Goal: Task Accomplishment & Management: Complete application form

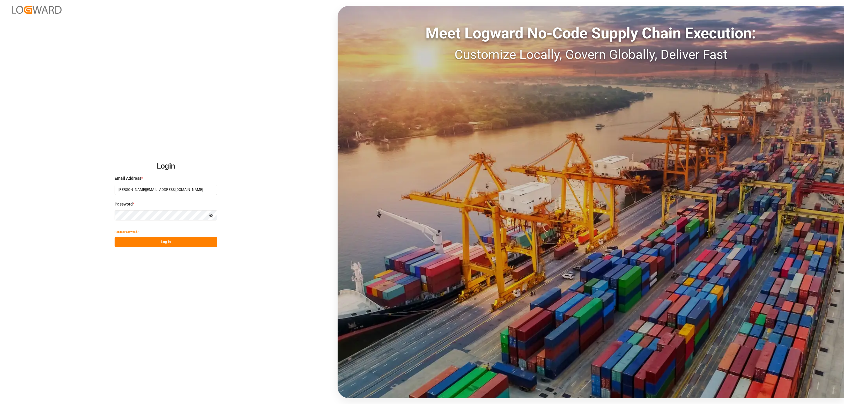
click at [203, 245] on button "Log In" at bounding box center [166, 242] width 103 height 10
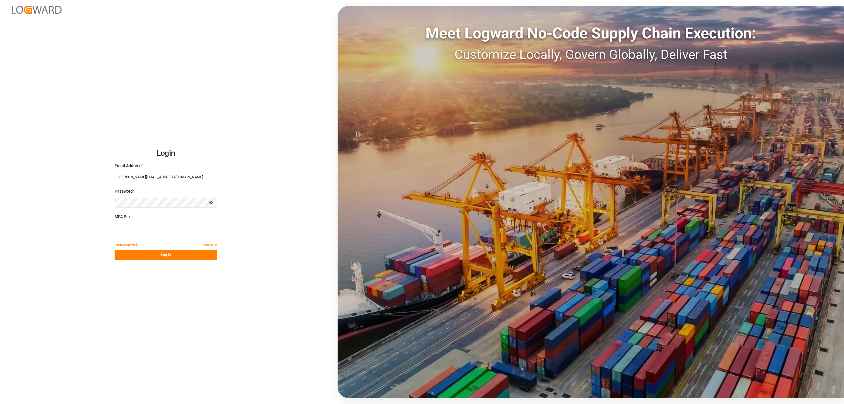
click at [166, 228] on input at bounding box center [166, 228] width 103 height 10
type input "171150"
click at [149, 254] on button "Log In" at bounding box center [166, 255] width 103 height 10
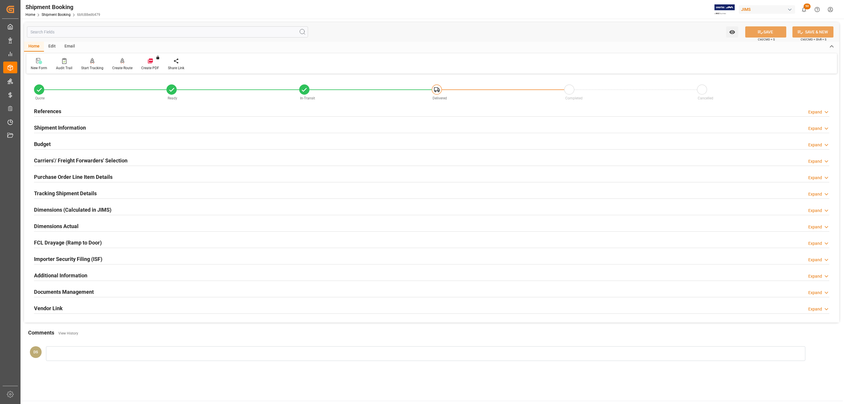
click at [46, 161] on h2 "Carriers'/ Freight Forwarders' Selection" at bounding box center [80, 161] width 93 height 8
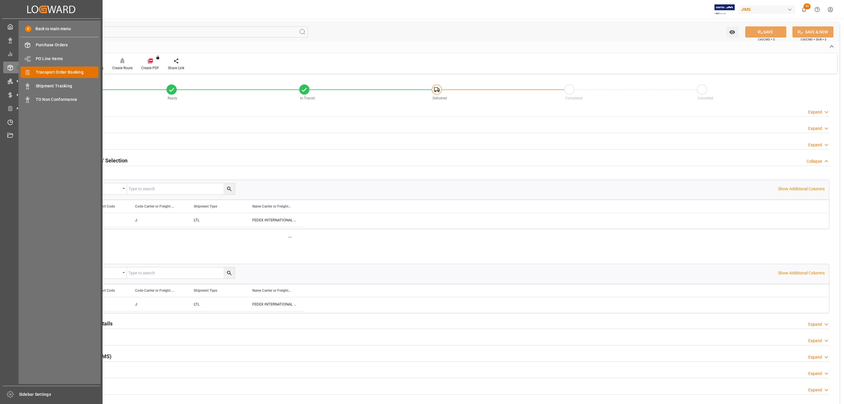
click at [68, 74] on span "Transport Order Booking" at bounding box center [67, 72] width 63 height 6
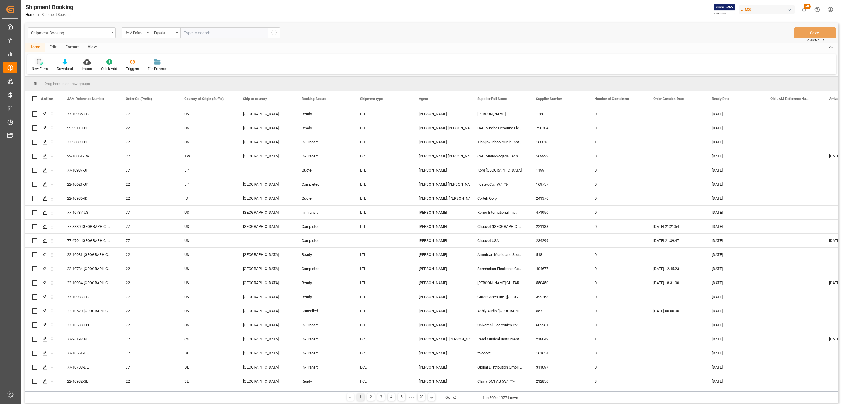
click at [40, 62] on icon at bounding box center [40, 62] width 6 height 6
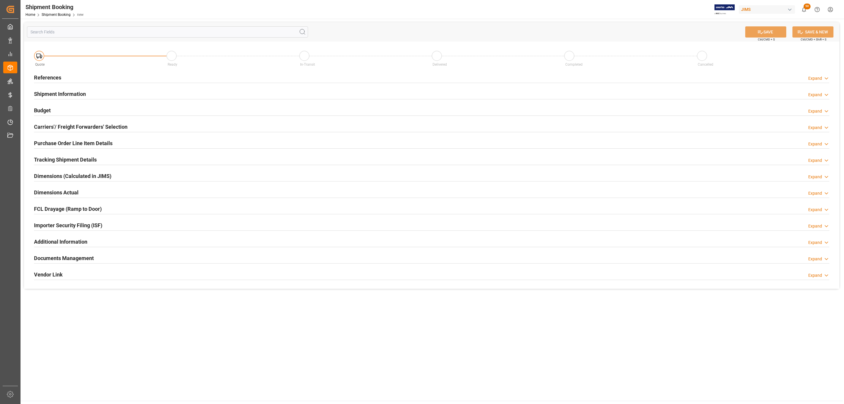
click at [93, 126] on h2 "Carriers'/ Freight Forwarders' Selection" at bounding box center [80, 127] width 93 height 8
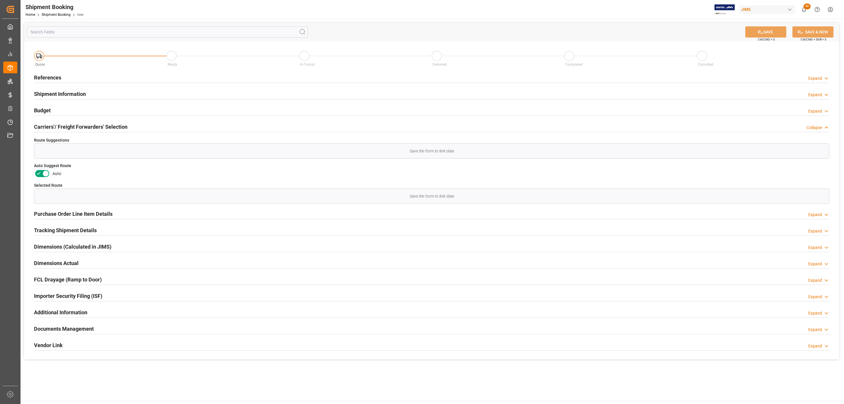
click at [50, 77] on h2 "References" at bounding box center [47, 78] width 27 height 8
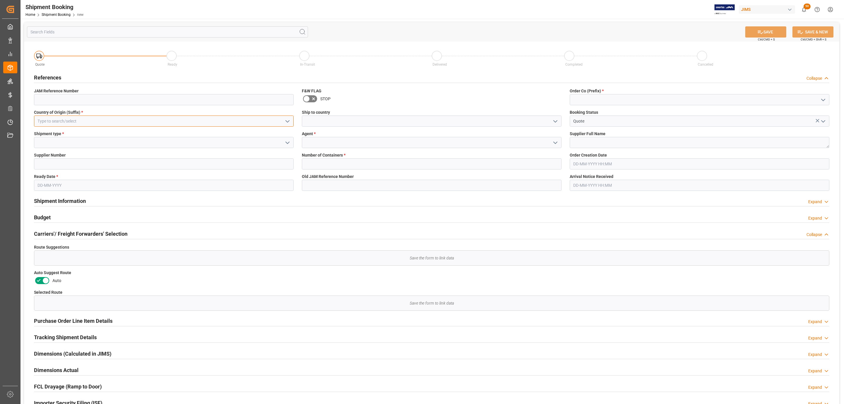
click at [83, 122] on input at bounding box center [164, 120] width 260 height 11
click at [164, 133] on div "US" at bounding box center [163, 133] width 259 height 13
type input "US"
click at [288, 143] on polyline "open menu" at bounding box center [288, 143] width 4 height 2
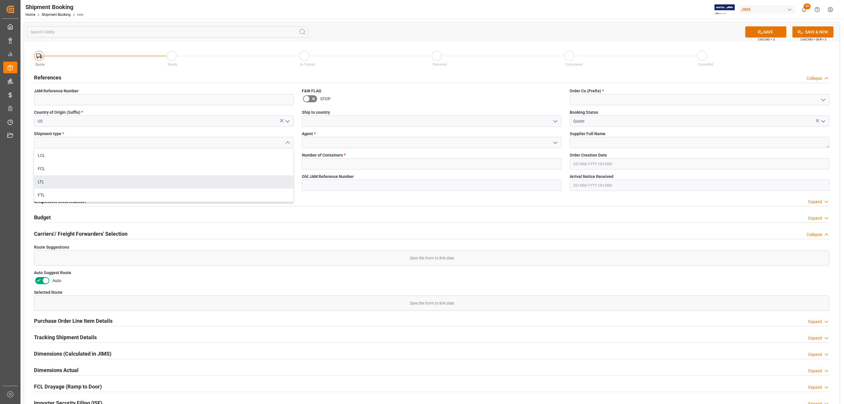
click at [65, 179] on div "LTL" at bounding box center [163, 181] width 259 height 13
type input "LTL"
click at [66, 161] on input at bounding box center [164, 163] width 260 height 11
paste input "234299"
type input "234299"
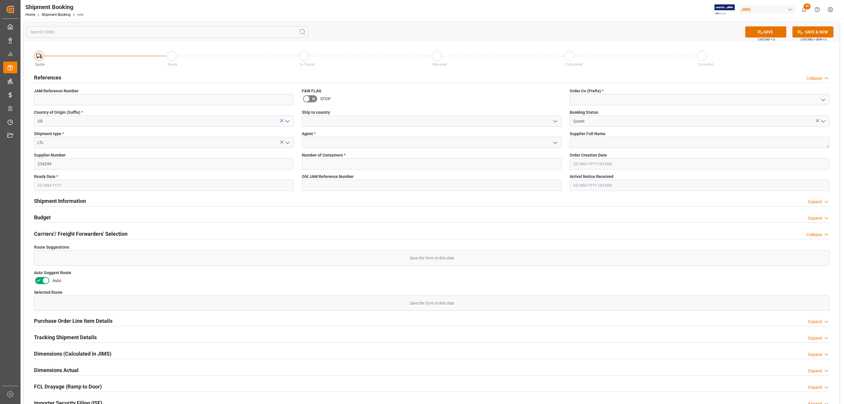
click at [49, 186] on input "text" at bounding box center [164, 185] width 260 height 11
click at [58, 197] on div "September 2025" at bounding box center [75, 200] width 83 height 6
click at [86, 233] on span "12" at bounding box center [87, 232] width 4 height 4
type input "[DATE]"
click at [555, 122] on polyline "open menu" at bounding box center [556, 121] width 4 height 2
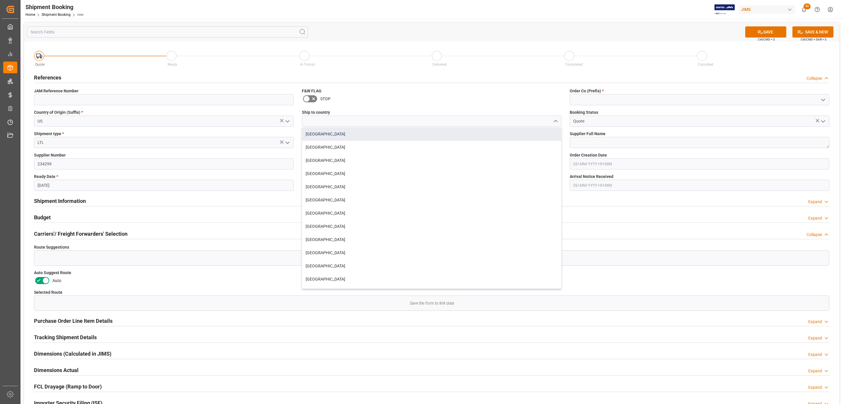
click at [399, 134] on div "[GEOGRAPHIC_DATA]" at bounding box center [431, 133] width 259 height 13
type input "[GEOGRAPHIC_DATA]"
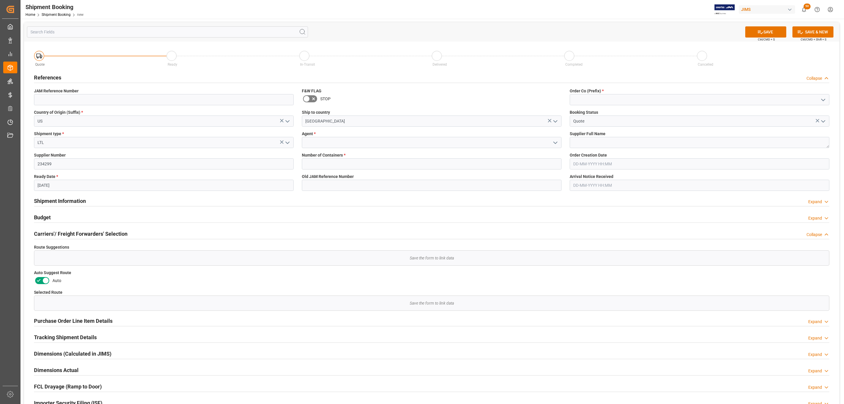
click at [558, 143] on icon "open menu" at bounding box center [555, 142] width 7 height 7
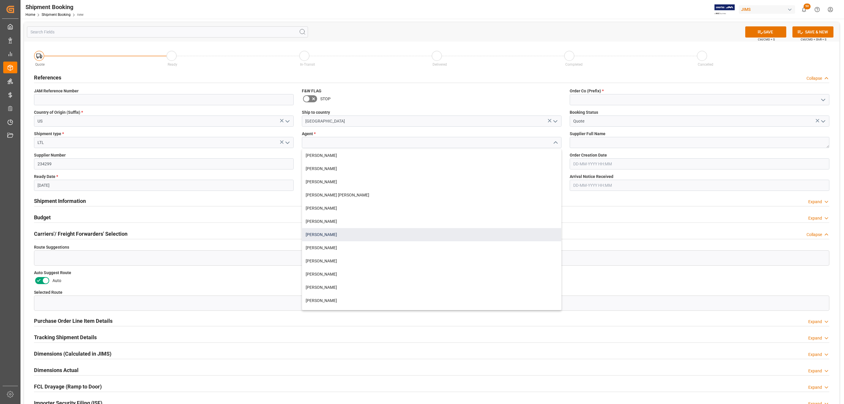
click at [346, 231] on div "[PERSON_NAME]" at bounding box center [431, 234] width 259 height 13
type input "[PERSON_NAME]"
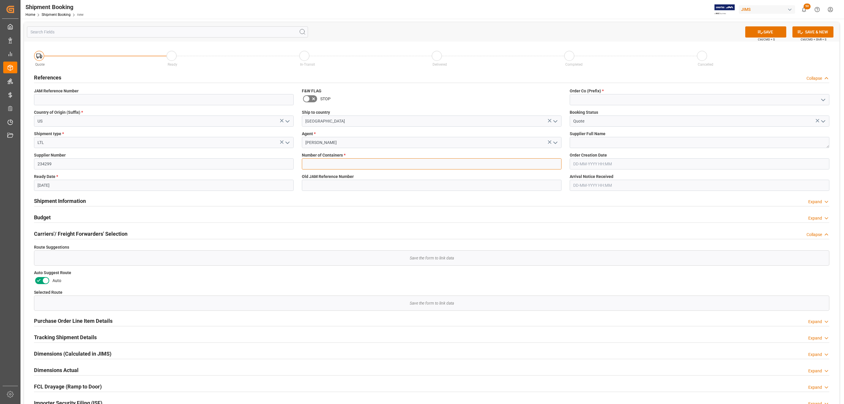
click at [321, 159] on input "text" at bounding box center [432, 163] width 260 height 11
type input "0"
click at [822, 100] on icon "open menu" at bounding box center [823, 99] width 7 height 7
click at [620, 123] on div "77" at bounding box center [699, 125] width 259 height 13
type input "77"
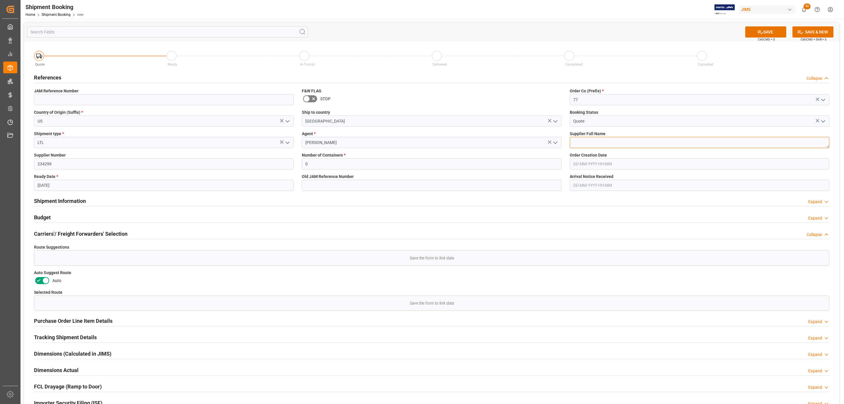
click at [625, 145] on textarea at bounding box center [700, 142] width 260 height 11
paste textarea "Chauvet ([GEOGRAPHIC_DATA]) Vendor"
type textarea "Chauvet ([GEOGRAPHIC_DATA]) Vendor"
click at [768, 33] on button "SAVE" at bounding box center [765, 31] width 41 height 11
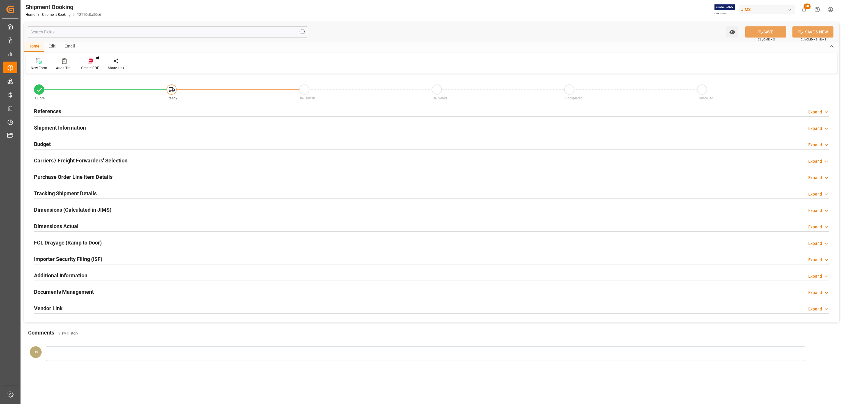
type input "0"
type input "[DATE]"
click at [75, 110] on div "References Expand" at bounding box center [431, 110] width 795 height 11
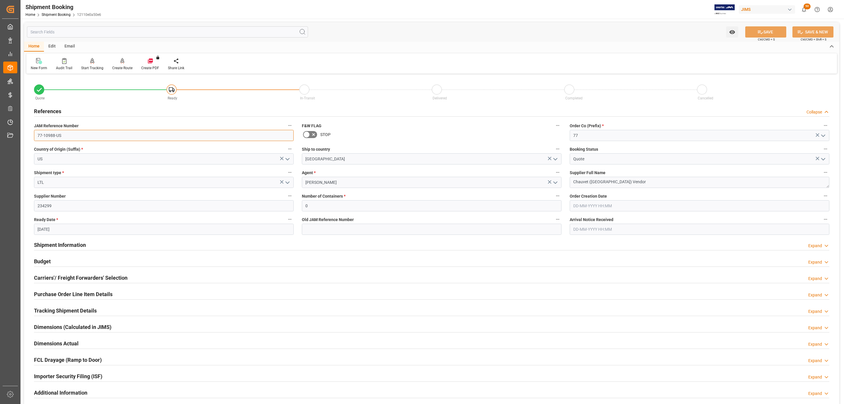
click at [66, 135] on input "77-10988-US" at bounding box center [164, 135] width 260 height 11
click at [127, 276] on div "Carriers'/ Freight Forwarders' Selection Expand" at bounding box center [431, 277] width 795 height 11
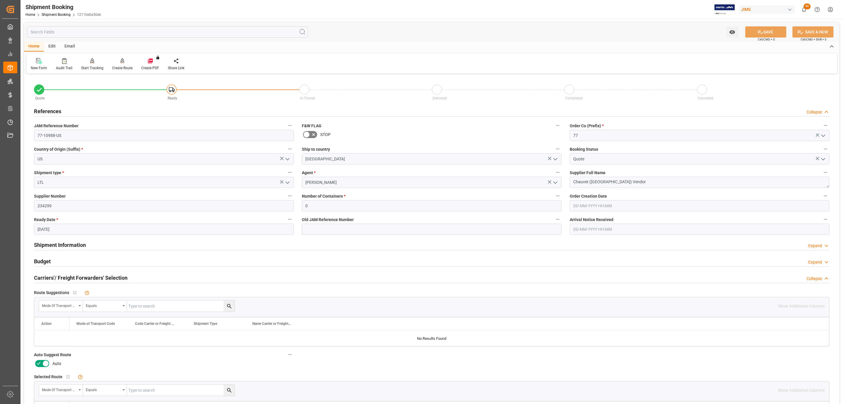
drag, startPoint x: 47, startPoint y: 361, endPoint x: 63, endPoint y: 356, distance: 16.7
click at [46, 363] on icon at bounding box center [45, 363] width 7 height 7
click at [0, 0] on input "checkbox" at bounding box center [0, 0] width 0 height 0
click at [765, 34] on button "SAVE" at bounding box center [765, 31] width 41 height 11
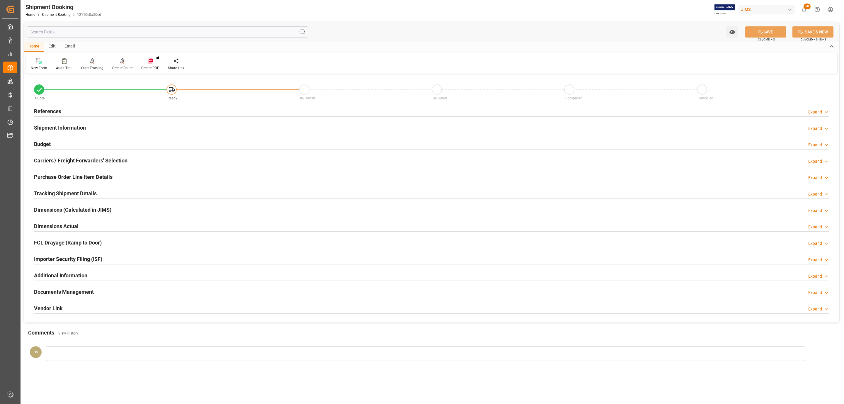
click at [147, 152] on div "Carriers'/ Freight Forwarders' Selection Expand" at bounding box center [432, 160] width 804 height 16
click at [140, 164] on div "Carriers'/ Freight Forwarders' Selection Expand" at bounding box center [431, 159] width 795 height 11
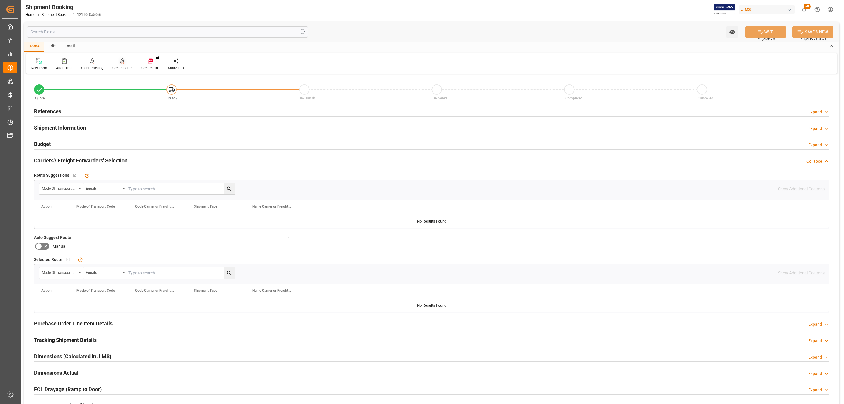
click at [123, 69] on div "Create Route" at bounding box center [122, 67] width 20 height 5
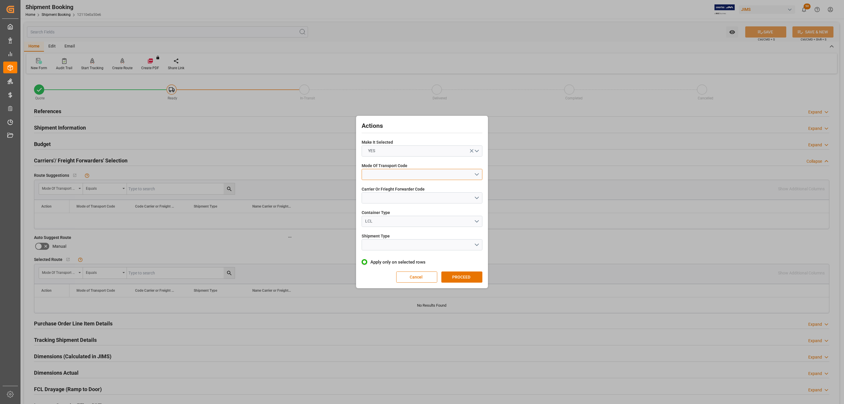
click at [390, 170] on button "open menu" at bounding box center [422, 174] width 121 height 11
click at [396, 199] on div "3- TRUCKR" at bounding box center [422, 200] width 120 height 12
click at [394, 196] on button "open menu" at bounding box center [422, 197] width 121 height 11
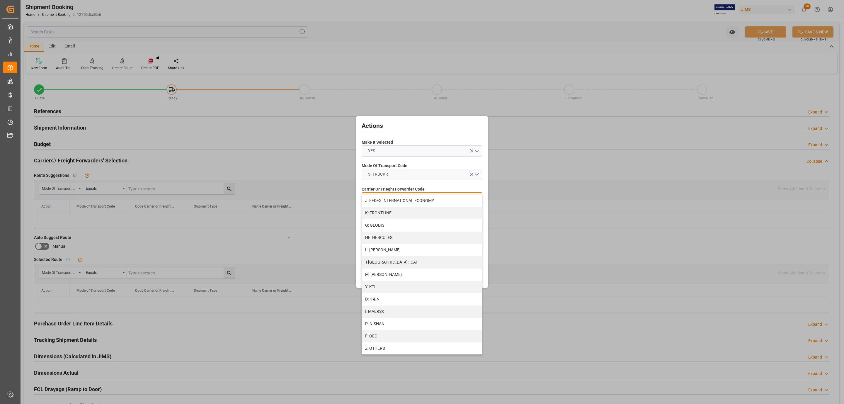
scroll to position [220, 0]
click at [392, 247] on div "M: [PERSON_NAME]" at bounding box center [422, 250] width 120 height 12
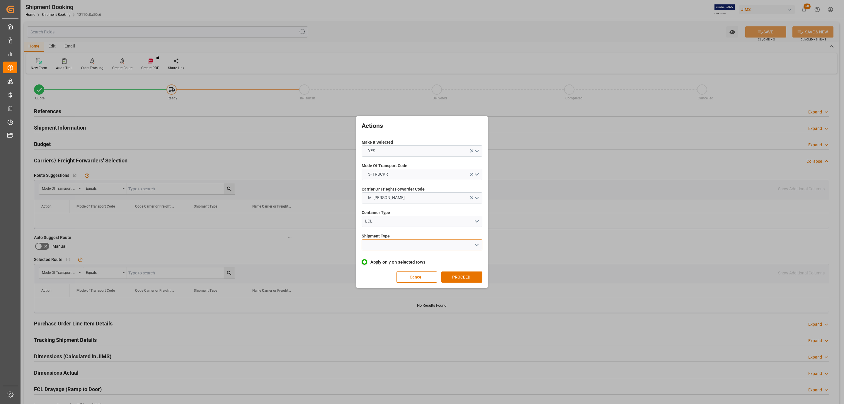
click at [391, 241] on button "open menu" at bounding box center [422, 244] width 121 height 11
click at [393, 246] on div "LTL" at bounding box center [422, 246] width 120 height 12
click at [457, 280] on button "PROCEED" at bounding box center [461, 276] width 41 height 11
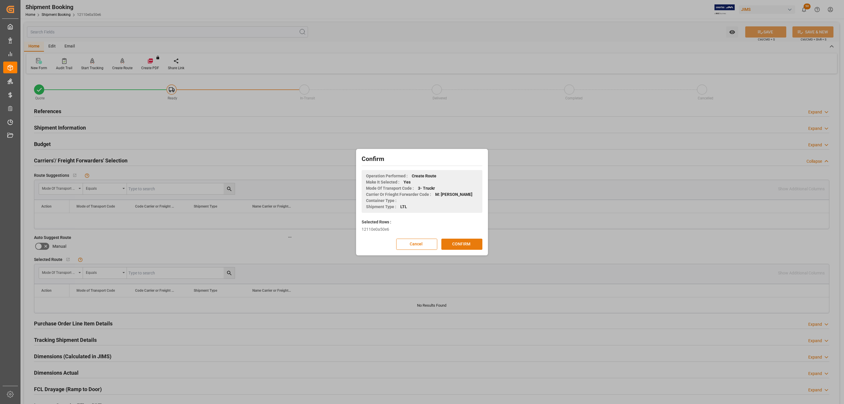
click at [459, 244] on button "CONFIRM" at bounding box center [461, 244] width 41 height 11
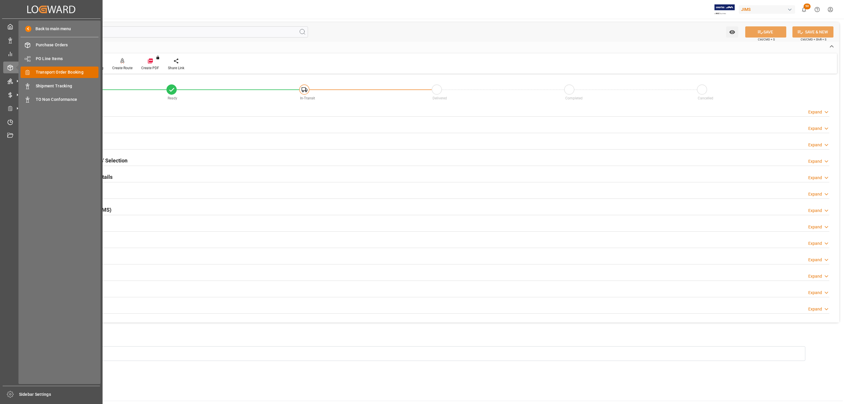
click at [68, 71] on span "Transport Order Booking" at bounding box center [67, 72] width 63 height 6
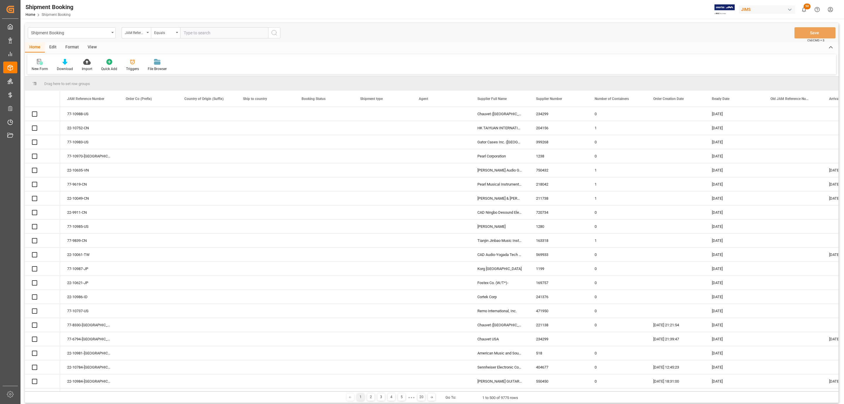
click at [40, 62] on icon at bounding box center [40, 62] width 6 height 6
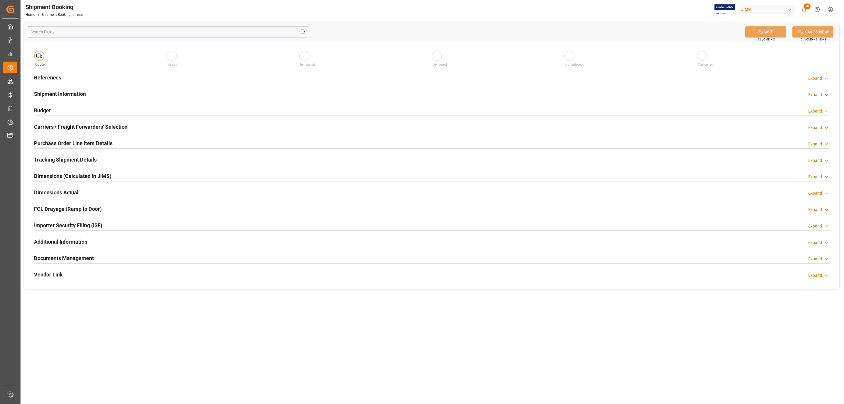
click at [64, 79] on div "References Expand" at bounding box center [431, 77] width 795 height 11
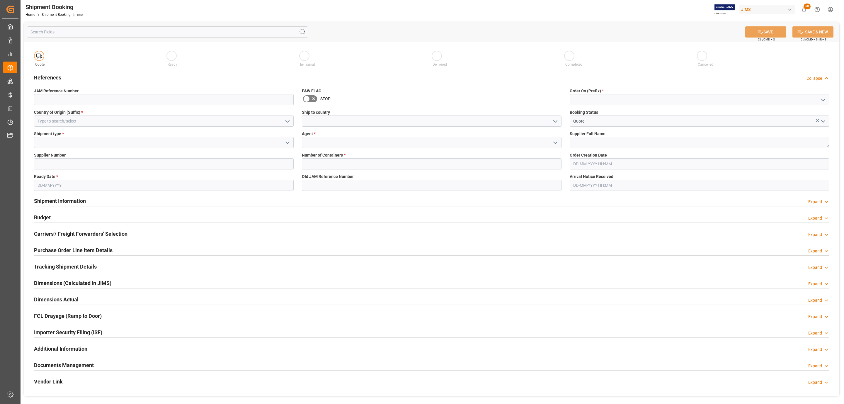
click at [158, 127] on div "Country of Origin (Suffix) *" at bounding box center [164, 117] width 268 height 21
click at [158, 124] on input at bounding box center [164, 120] width 260 height 11
click at [147, 132] on div "US" at bounding box center [163, 133] width 259 height 13
type input "US"
click at [287, 141] on icon "open menu" at bounding box center [287, 142] width 7 height 7
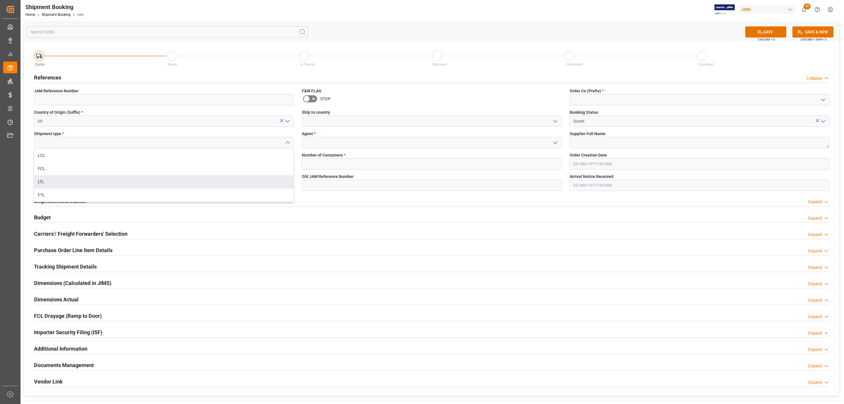
click at [93, 181] on div "LTL" at bounding box center [163, 181] width 259 height 13
type input "LTL"
drag, startPoint x: 62, startPoint y: 160, endPoint x: 57, endPoint y: 171, distance: 12.2
click at [62, 160] on input at bounding box center [164, 163] width 260 height 11
click at [592, 146] on textarea at bounding box center [700, 142] width 260 height 11
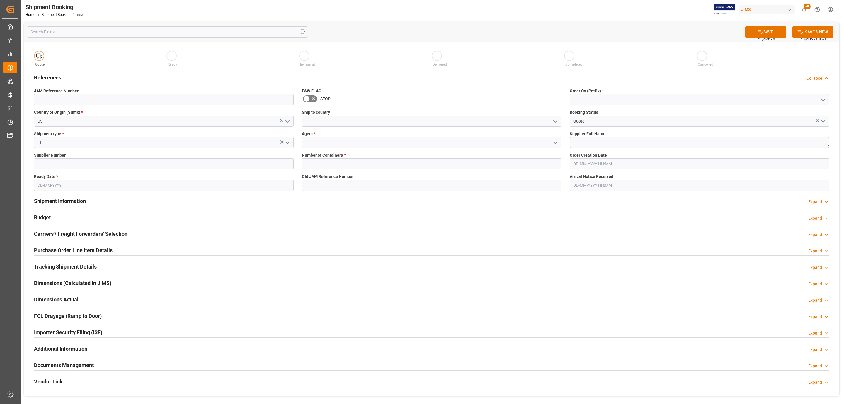
paste textarea "Radio Design Labs"
type textarea "Radio Design Labs"
click at [822, 100] on polyline "open menu" at bounding box center [824, 100] width 4 height 2
click at [595, 128] on div "77" at bounding box center [699, 125] width 259 height 13
type input "77"
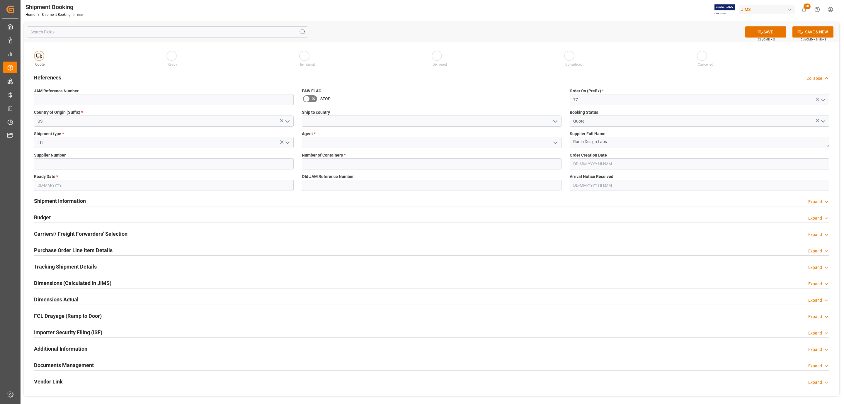
click at [556, 121] on icon "open menu" at bounding box center [555, 121] width 7 height 7
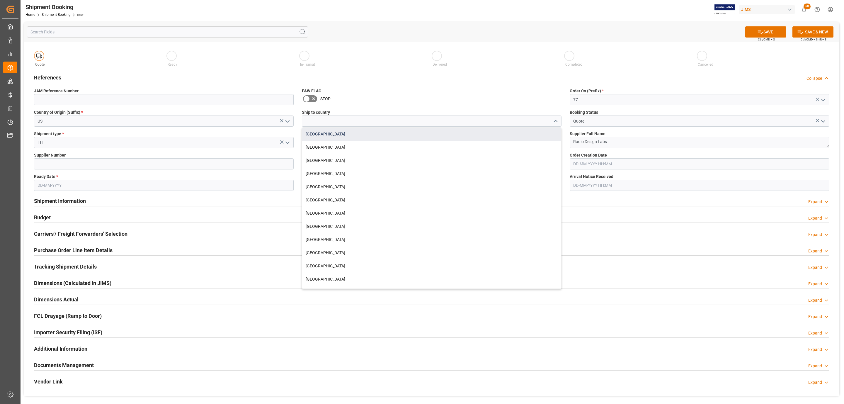
click at [361, 132] on div "[GEOGRAPHIC_DATA]" at bounding box center [431, 133] width 259 height 13
type input "[GEOGRAPHIC_DATA]"
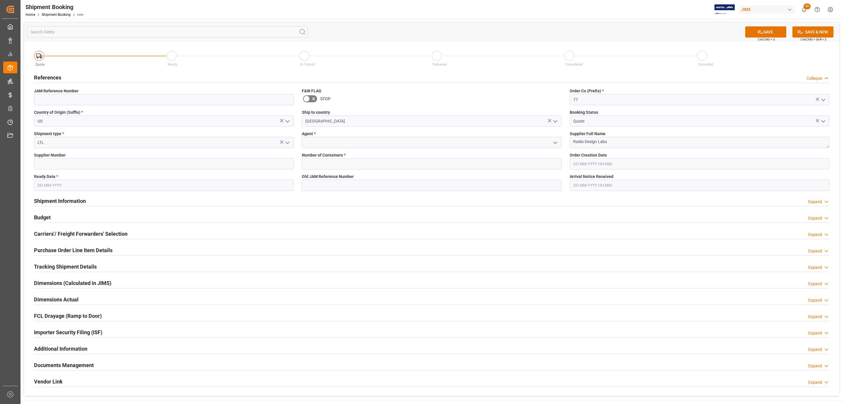
click at [556, 144] on icon "open menu" at bounding box center [555, 142] width 7 height 7
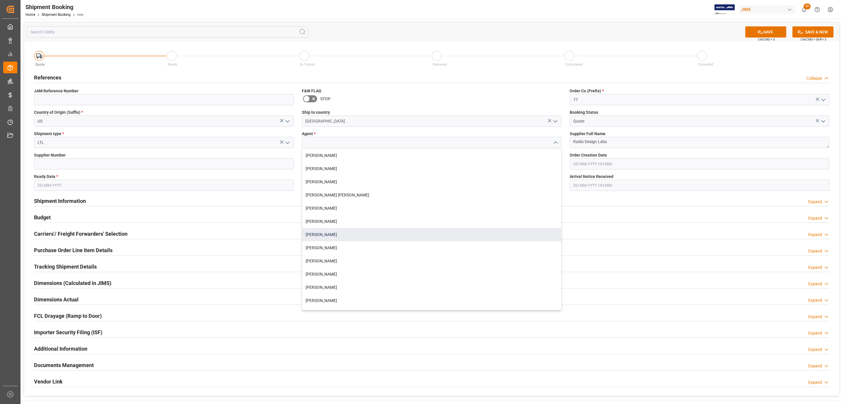
click at [329, 232] on div "[PERSON_NAME]" at bounding box center [431, 234] width 259 height 13
type input "[PERSON_NAME]"
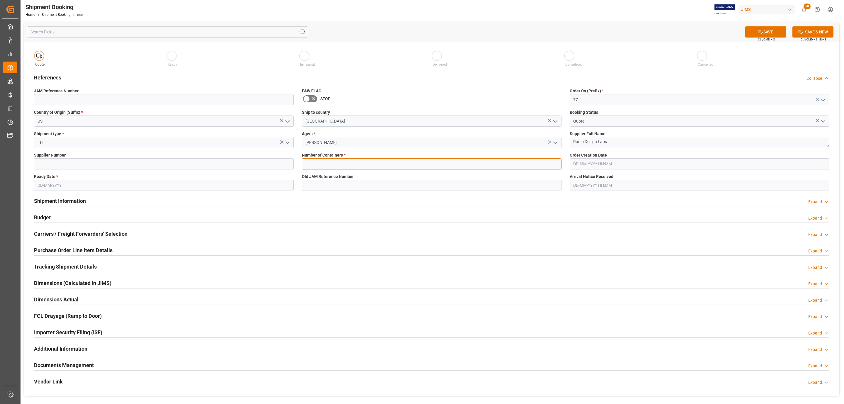
click at [331, 167] on input "text" at bounding box center [432, 163] width 260 height 11
type input "0"
click at [58, 166] on input at bounding box center [164, 163] width 260 height 11
type input "181970"
click at [56, 185] on input "text" at bounding box center [164, 185] width 260 height 11
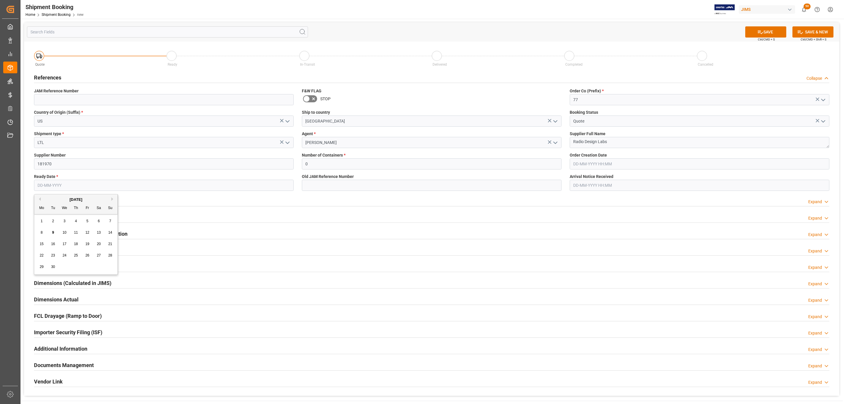
click at [53, 197] on div "September 2025" at bounding box center [75, 200] width 83 height 6
click at [76, 234] on span "11" at bounding box center [76, 232] width 4 height 4
type input "11-09-2025"
click at [769, 35] on button "SAVE" at bounding box center [765, 31] width 41 height 11
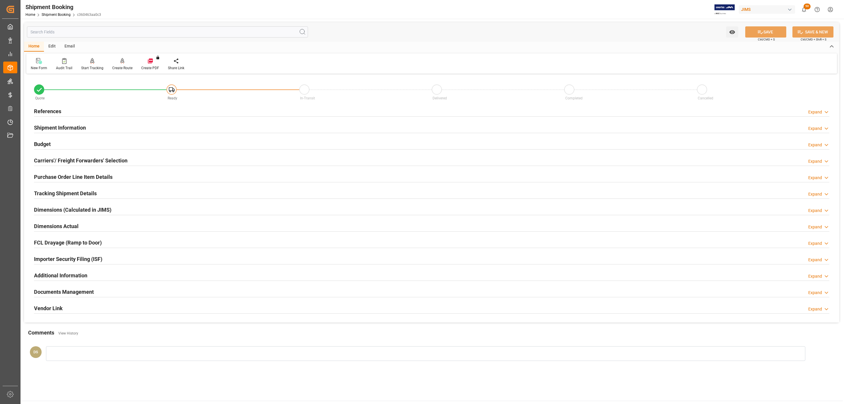
drag, startPoint x: 116, startPoint y: 110, endPoint x: 118, endPoint y: 117, distance: 7.3
click at [117, 109] on div "References Expand" at bounding box center [431, 110] width 795 height 11
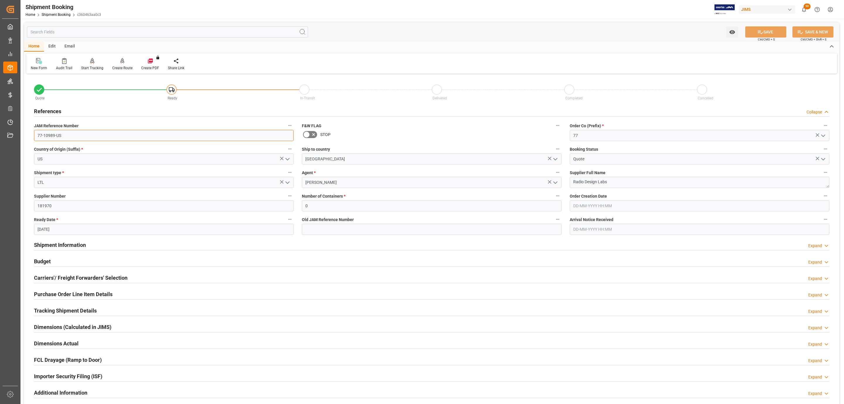
click at [75, 139] on input "77-10989-US" at bounding box center [164, 135] width 260 height 11
click at [74, 139] on input "77-10989-US" at bounding box center [164, 135] width 260 height 11
click at [79, 279] on h2 "Carriers'/ Freight Forwarders' Selection" at bounding box center [80, 278] width 93 height 8
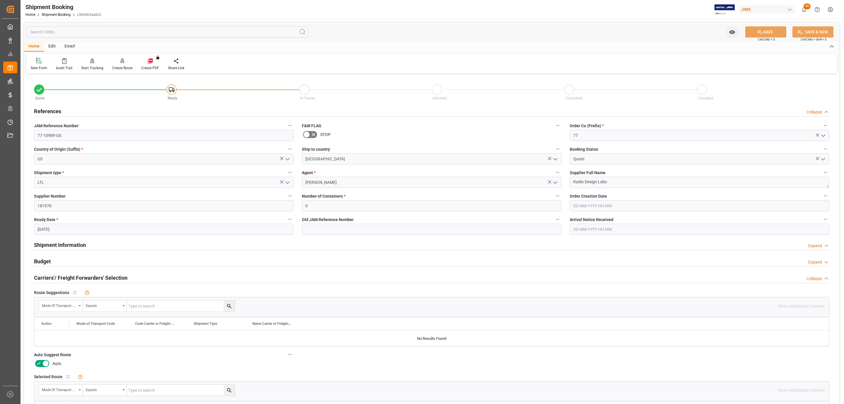
drag, startPoint x: 39, startPoint y: 364, endPoint x: 240, endPoint y: 239, distance: 236.7
click at [40, 364] on icon at bounding box center [39, 363] width 4 height 3
click at [0, 0] on input "checkbox" at bounding box center [0, 0] width 0 height 0
click at [766, 31] on button "SAVE" at bounding box center [765, 31] width 41 height 11
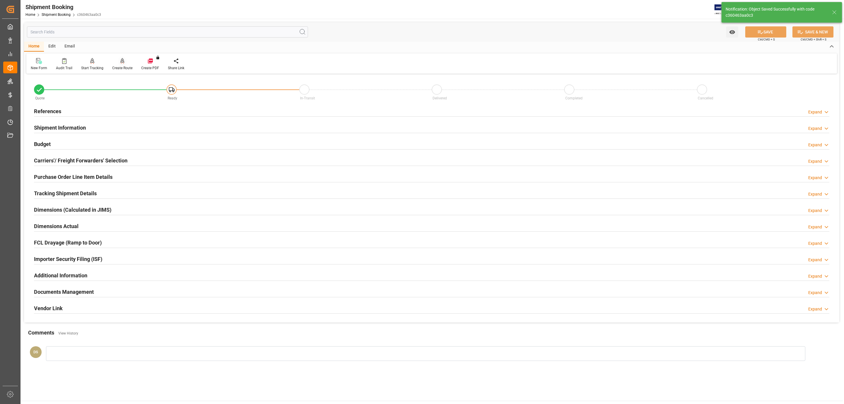
click at [122, 63] on icon at bounding box center [122, 61] width 4 height 6
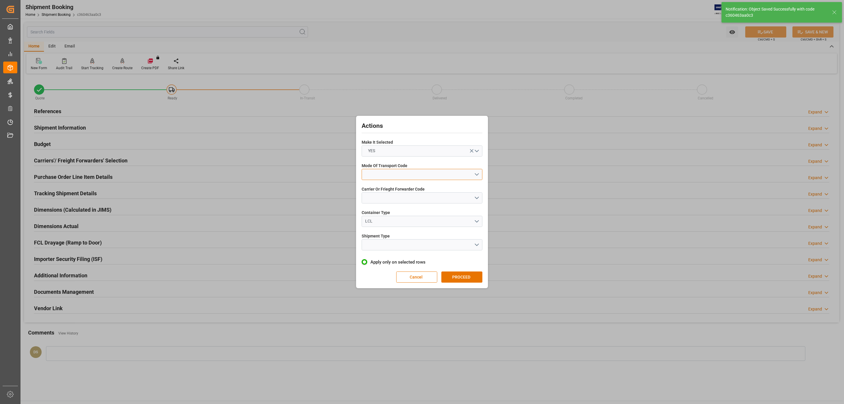
click at [422, 173] on button "open menu" at bounding box center [422, 174] width 121 height 11
click at [393, 190] on div "2- COURIER AIR" at bounding box center [422, 188] width 120 height 12
click at [388, 196] on button "open menu" at bounding box center [422, 197] width 121 height 11
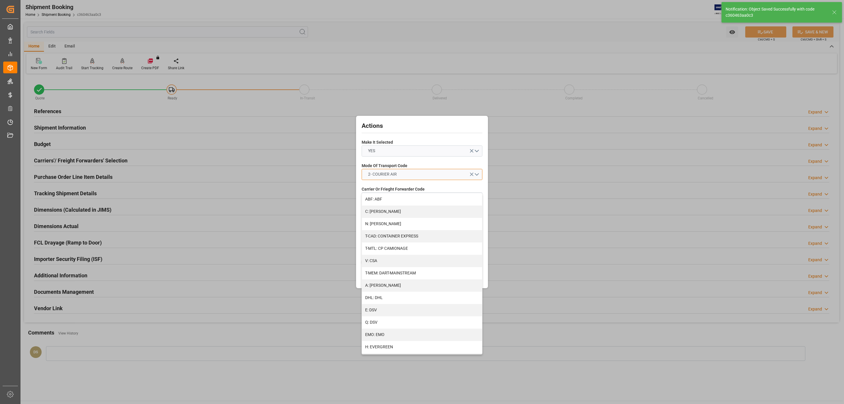
click at [392, 173] on span "2- COURIER AIR" at bounding box center [382, 174] width 35 height 6
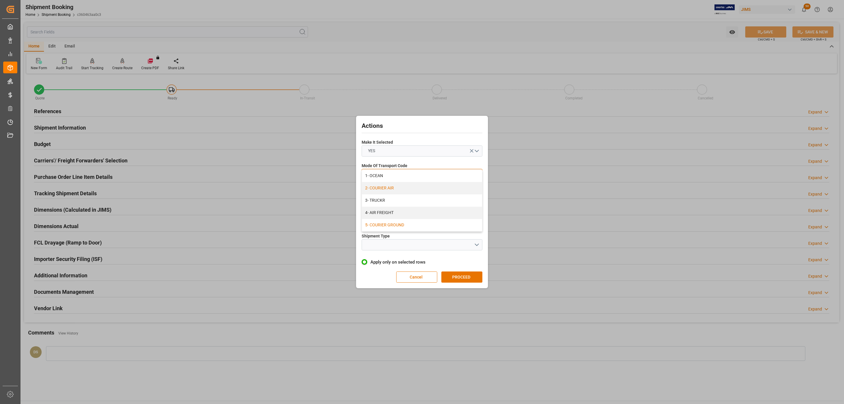
click at [407, 227] on div "5- COURIER GROUND" at bounding box center [422, 225] width 120 height 12
click at [391, 189] on span "Carrier Or Frieght Forwarder Code" at bounding box center [393, 189] width 63 height 6
click at [390, 197] on button "open menu" at bounding box center [422, 197] width 121 height 11
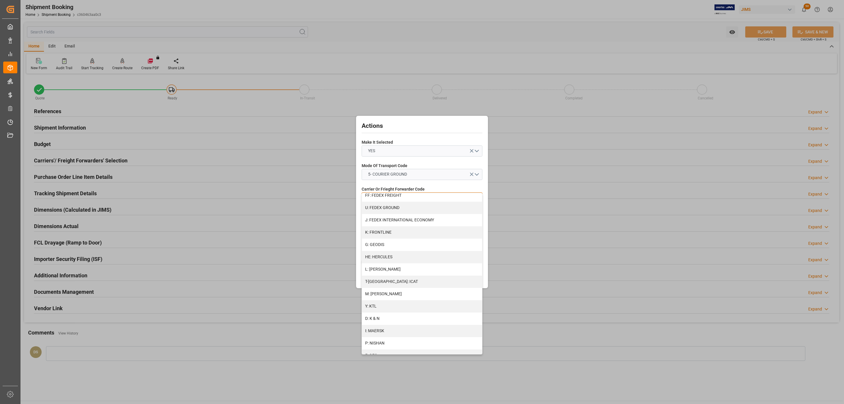
scroll to position [263, 0]
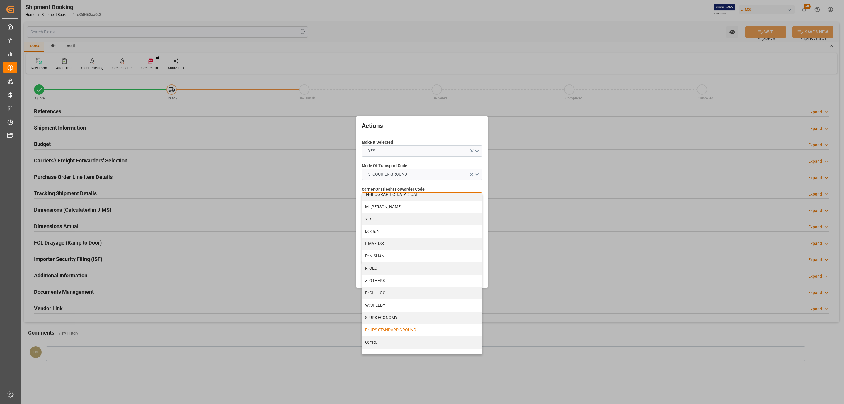
click at [399, 328] on div "R: UPS STANDARD GROUND" at bounding box center [422, 330] width 120 height 12
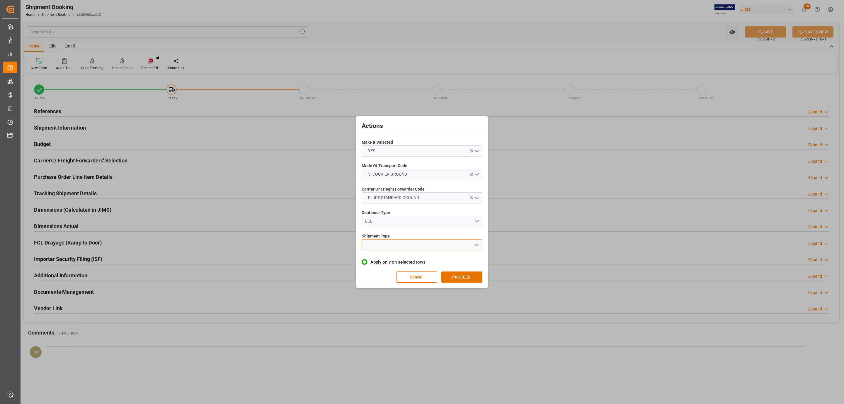
click at [394, 250] on button "open menu" at bounding box center [422, 244] width 121 height 11
drag, startPoint x: 411, startPoint y: 250, endPoint x: 447, endPoint y: 268, distance: 39.6
click at [412, 250] on div "LTL" at bounding box center [422, 246] width 120 height 12
click at [465, 276] on button "PROCEED" at bounding box center [461, 276] width 41 height 11
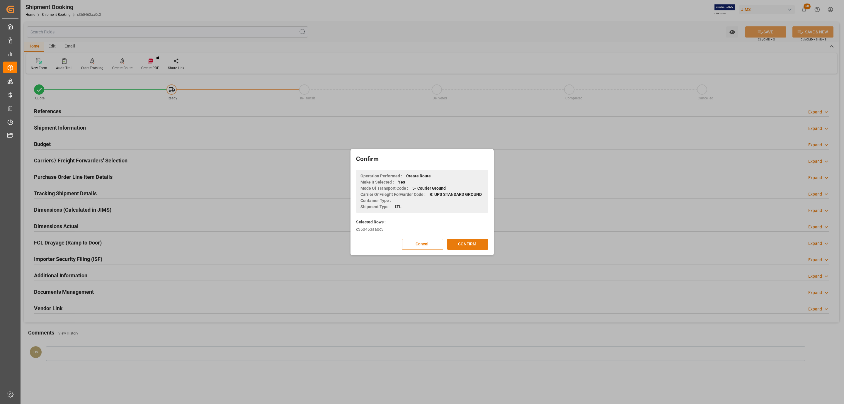
click at [485, 245] on button "CONFIRM" at bounding box center [467, 244] width 41 height 11
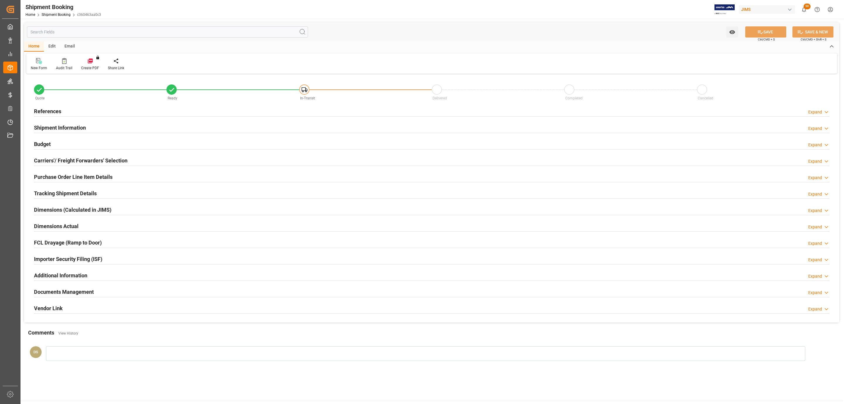
type input "0"
type input "[DATE]"
click at [63, 107] on div "References Expand" at bounding box center [431, 110] width 795 height 11
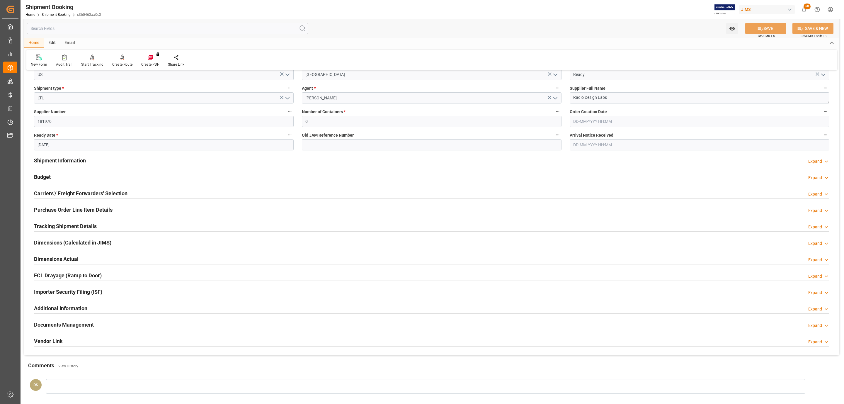
scroll to position [155, 0]
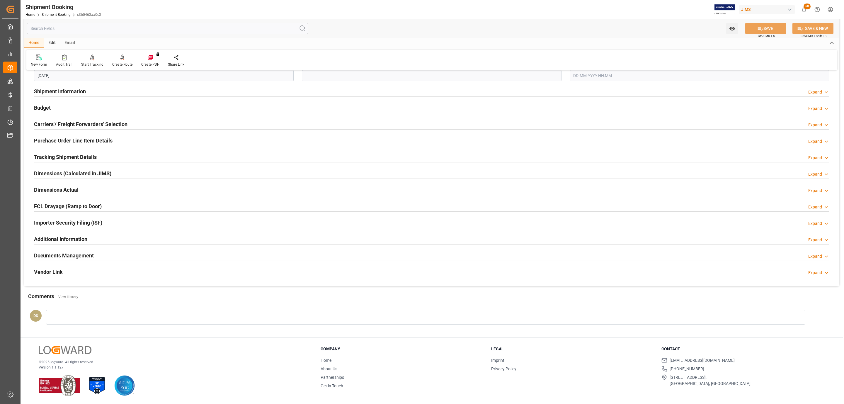
click at [50, 255] on h2 "Documents Management" at bounding box center [64, 255] width 60 height 8
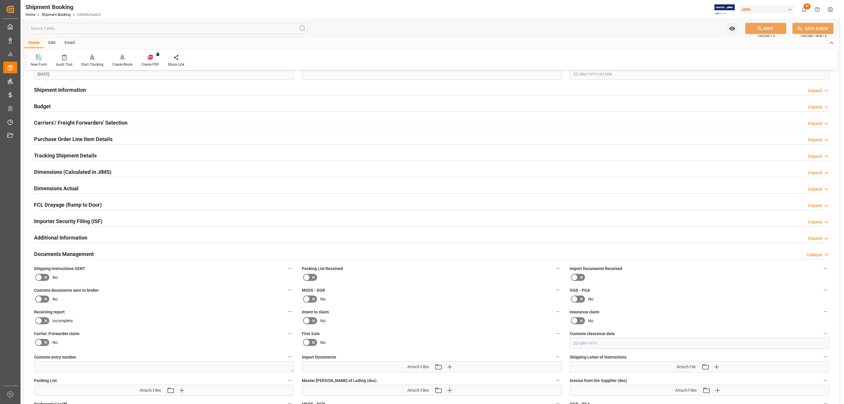
click at [42, 274] on label at bounding box center [42, 277] width 16 height 9
click at [0, 0] on input "checkbox" at bounding box center [0, 0] width 0 height 0
click at [719, 366] on icon "button" at bounding box center [716, 366] width 9 height 9
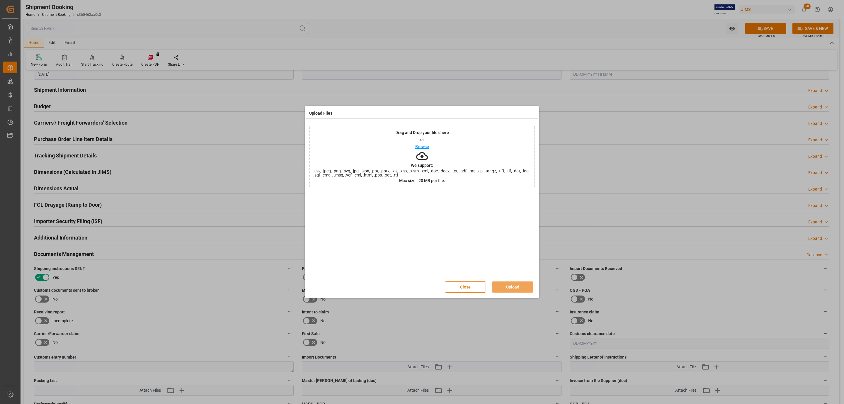
click at [369, 142] on div "Drag and Drop your files here or Browse We support: .csv, .jpeg, .png, .svg, .j…" at bounding box center [422, 157] width 226 height 62
click at [519, 288] on button "Upload" at bounding box center [512, 286] width 41 height 11
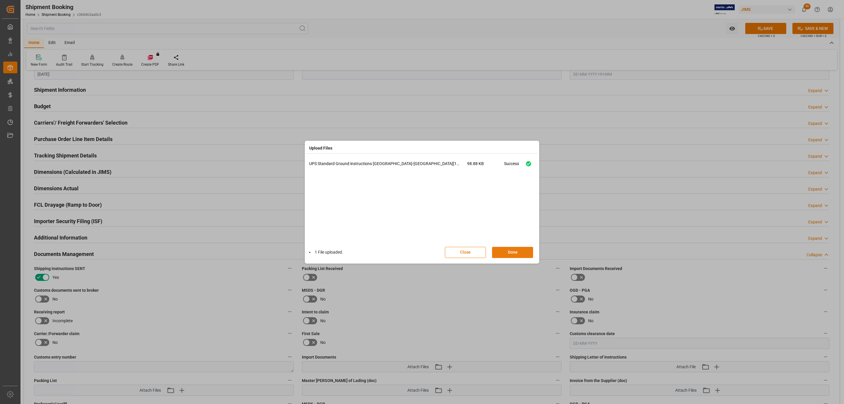
click at [513, 251] on button "Done" at bounding box center [512, 252] width 41 height 11
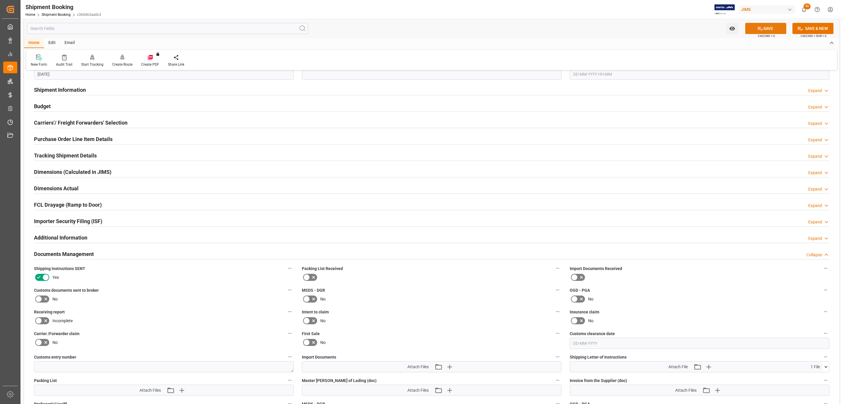
click at [761, 29] on icon at bounding box center [760, 28] width 6 height 6
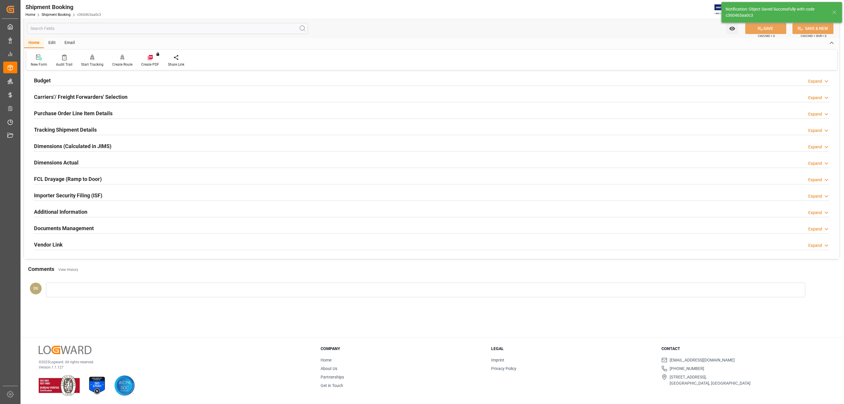
scroll to position [38, 0]
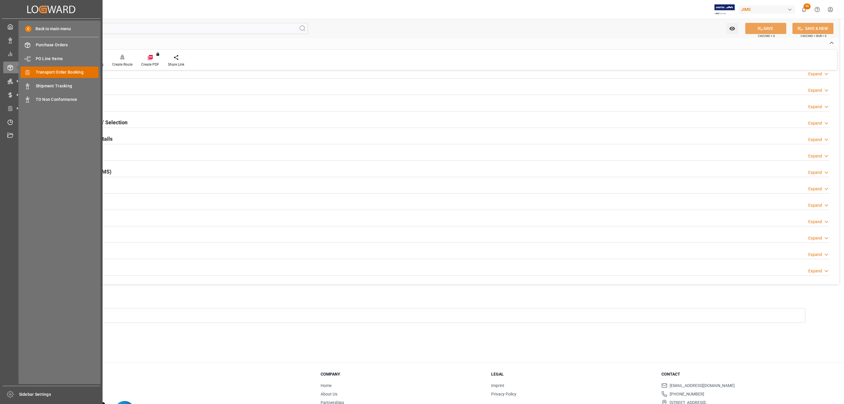
click at [44, 72] on span "Transport Order Booking" at bounding box center [67, 72] width 63 height 6
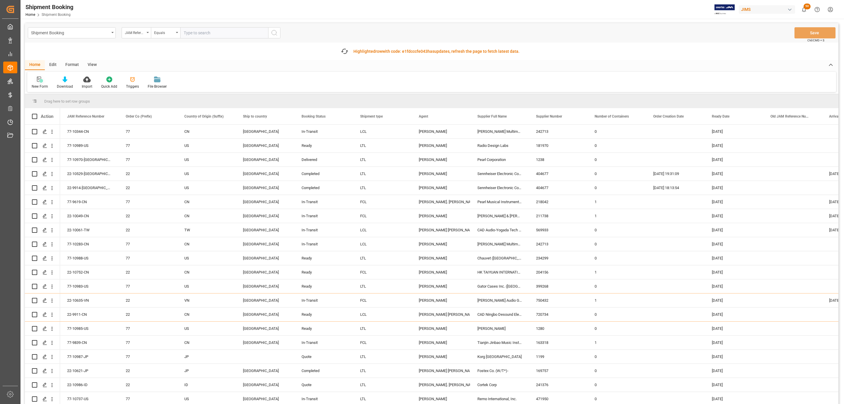
click at [41, 85] on div "New Form" at bounding box center [40, 86] width 16 height 5
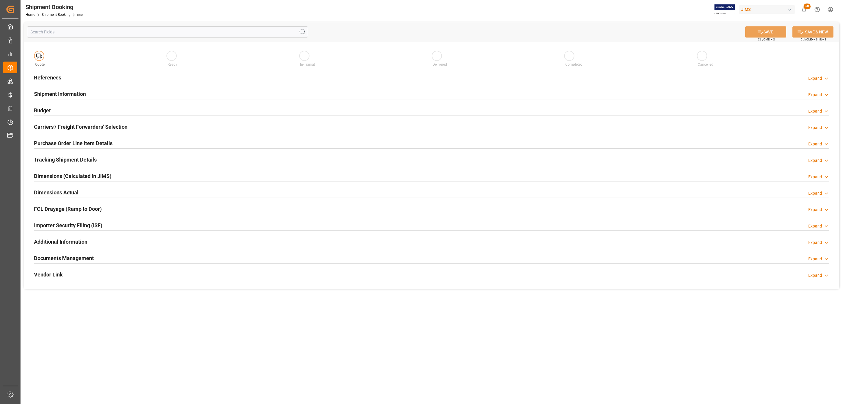
click at [55, 80] on h2 "References" at bounding box center [47, 78] width 27 height 8
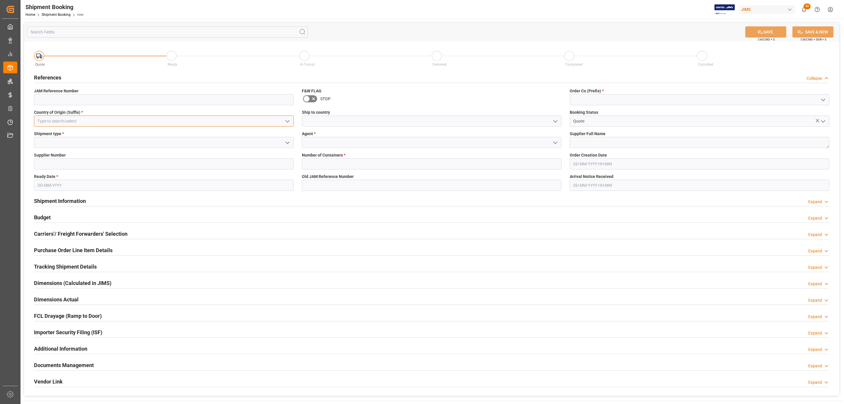
click at [163, 119] on input at bounding box center [164, 120] width 260 height 11
click at [138, 130] on div "US" at bounding box center [163, 133] width 259 height 13
type input "US"
click at [287, 144] on icon "open menu" at bounding box center [287, 142] width 7 height 7
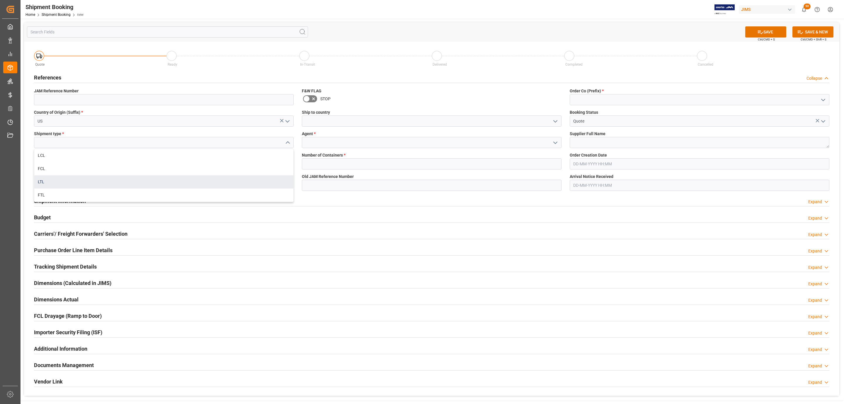
click at [76, 182] on div "LTL" at bounding box center [163, 181] width 259 height 13
type input "LTL"
click at [77, 161] on input at bounding box center [164, 163] width 260 height 11
paste input "528361"
type input "528361"
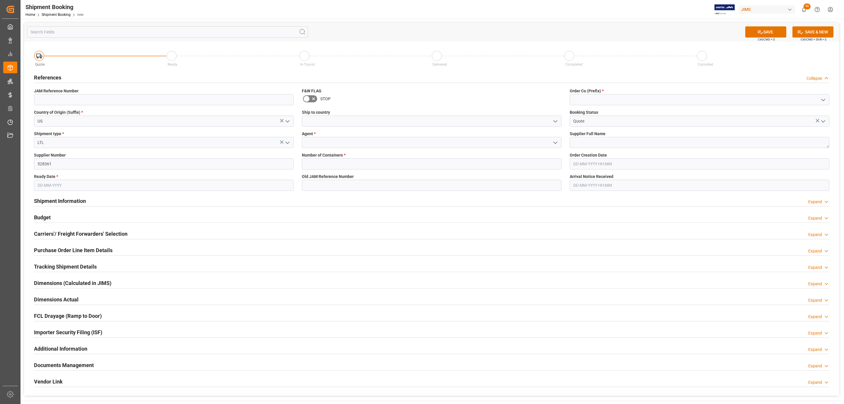
click at [43, 184] on input "text" at bounding box center [164, 185] width 260 height 11
click at [69, 200] on div "[DATE]" at bounding box center [75, 200] width 83 height 6
click at [75, 234] on span "11" at bounding box center [76, 232] width 4 height 4
type input "[DATE]"
click at [552, 120] on icon "open menu" at bounding box center [555, 121] width 7 height 7
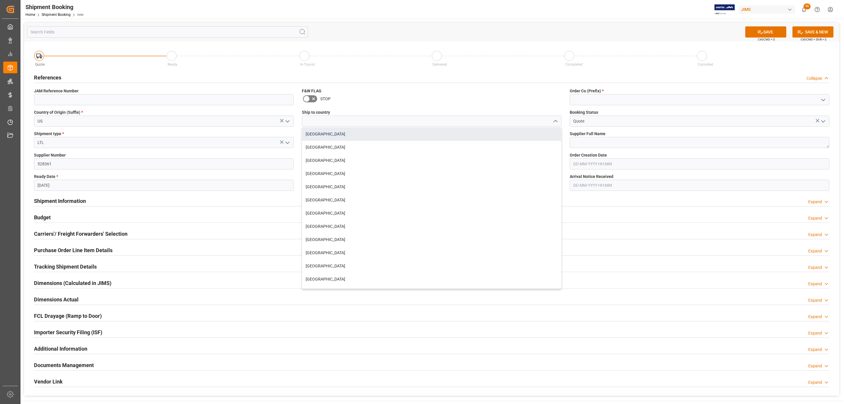
click at [345, 137] on div "[GEOGRAPHIC_DATA]" at bounding box center [431, 133] width 259 height 13
type input "[GEOGRAPHIC_DATA]"
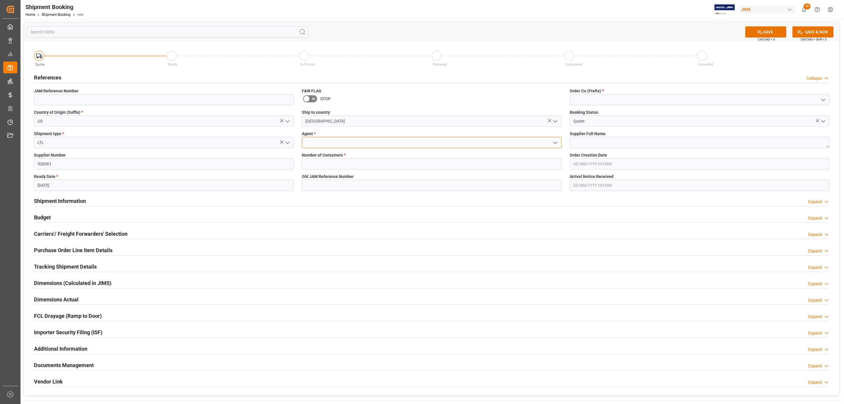
click at [331, 143] on input at bounding box center [432, 142] width 260 height 11
click at [555, 143] on polyline "open menu" at bounding box center [556, 143] width 4 height 2
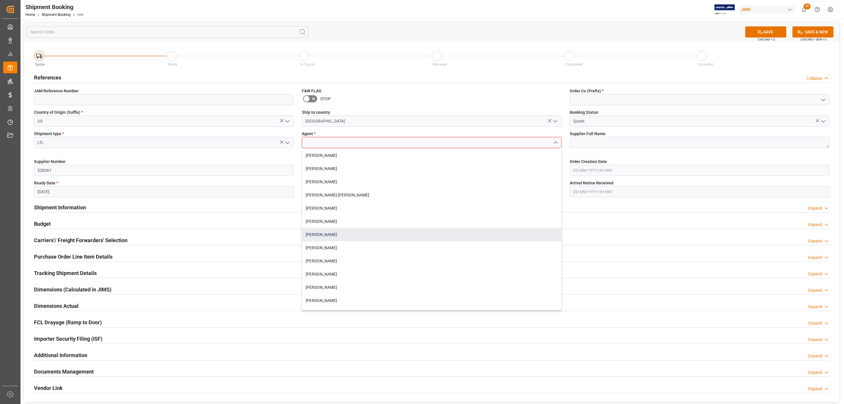
click at [326, 232] on div "[PERSON_NAME]" at bounding box center [431, 234] width 259 height 13
type input "[PERSON_NAME]"
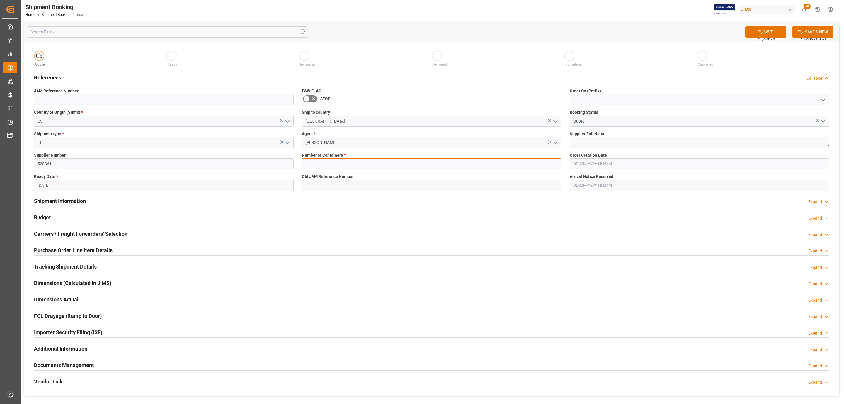
click at [321, 163] on input "text" at bounding box center [432, 163] width 260 height 11
type input "0"
click at [822, 96] on button "open menu" at bounding box center [823, 99] width 9 height 9
click at [641, 123] on div "77" at bounding box center [699, 125] width 259 height 13
type input "77"
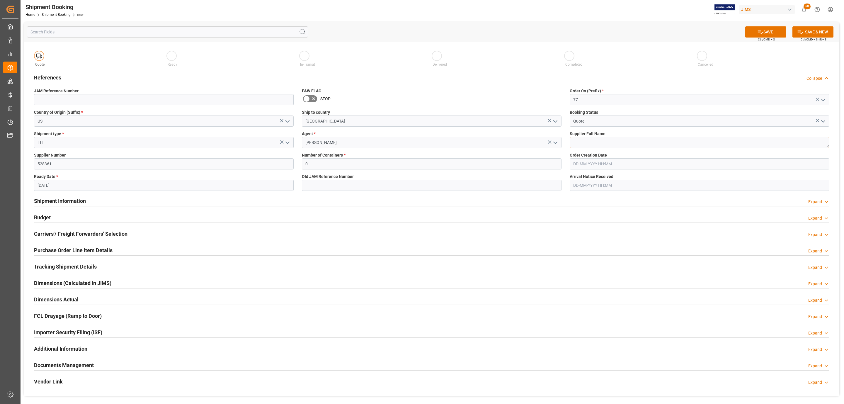
click at [622, 145] on textarea at bounding box center [700, 142] width 260 height 11
paste textarea "DTROVISION, LLC DBA PURELINK"
type textarea "DTROVISION, LLC DBA PURELINK"
click at [769, 36] on button "SAVE" at bounding box center [765, 31] width 41 height 11
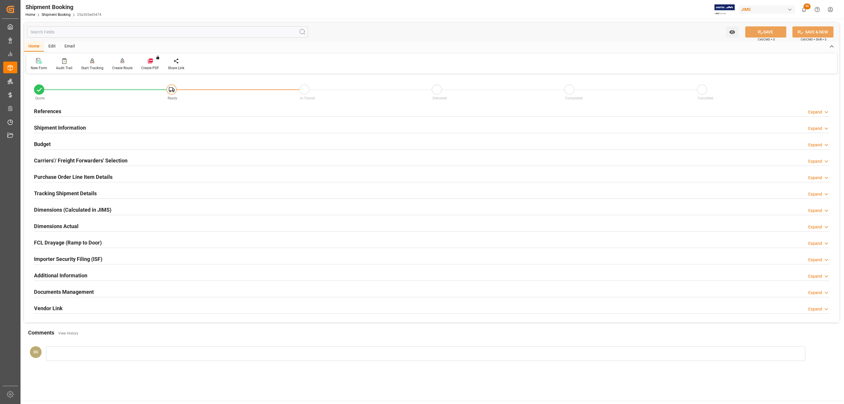
click at [75, 108] on div "References Expand" at bounding box center [431, 110] width 795 height 11
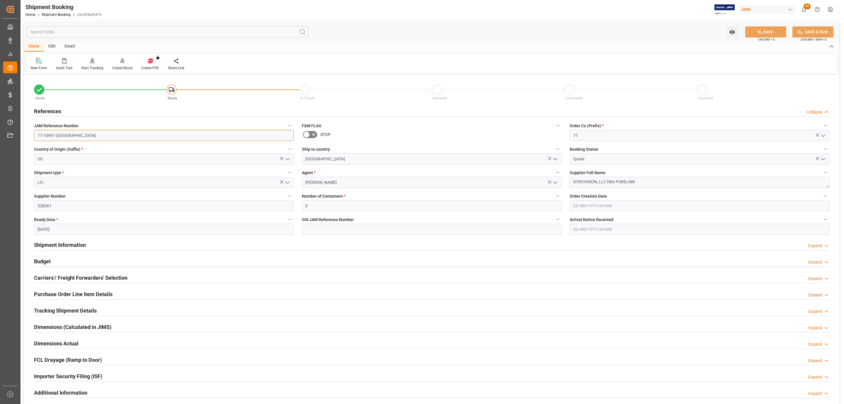
click at [105, 131] on input "77-10991-[GEOGRAPHIC_DATA]" at bounding box center [164, 135] width 260 height 11
click at [97, 275] on h2 "Carriers'/ Freight Forwarders' Selection" at bounding box center [80, 278] width 93 height 8
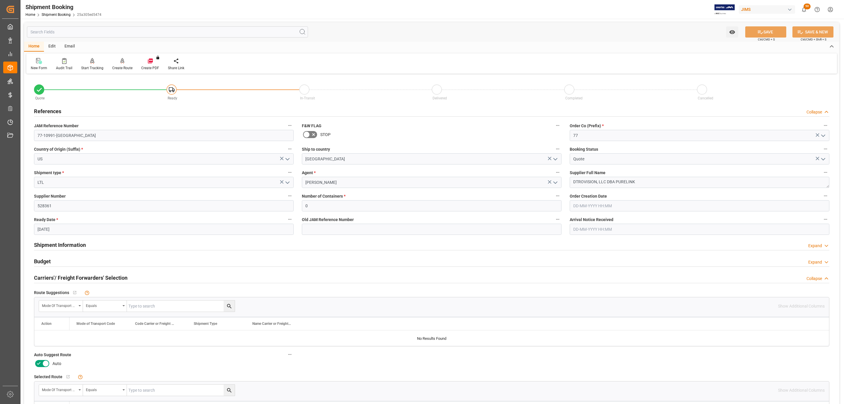
click at [44, 359] on label "Auto Suggest Route" at bounding box center [164, 355] width 260 height 8
click at [286, 358] on button "Auto Suggest Route" at bounding box center [290, 355] width 8 height 8
click at [43, 367] on div at bounding box center [422, 202] width 844 height 404
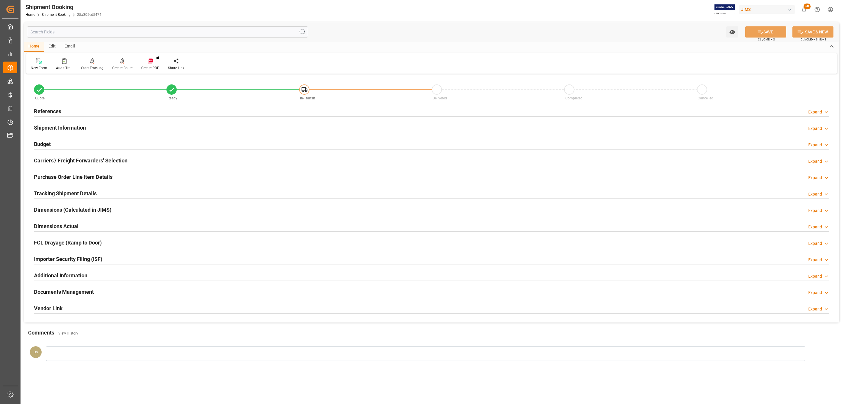
click at [109, 295] on div "Documents Management Expand" at bounding box center [431, 291] width 795 height 11
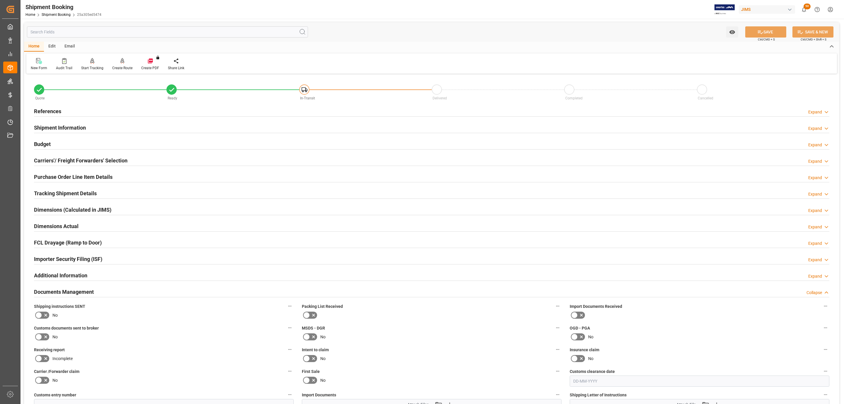
click at [35, 314] on icon at bounding box center [38, 315] width 7 height 7
click at [0, 0] on input "checkbox" at bounding box center [0, 0] width 0 height 0
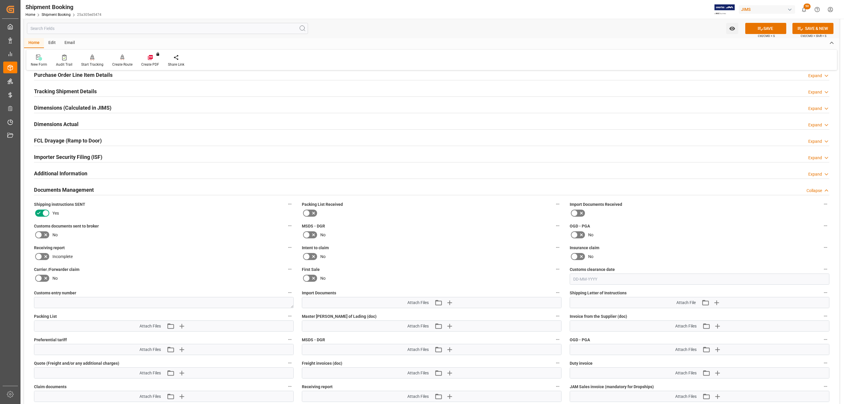
scroll to position [220, 0]
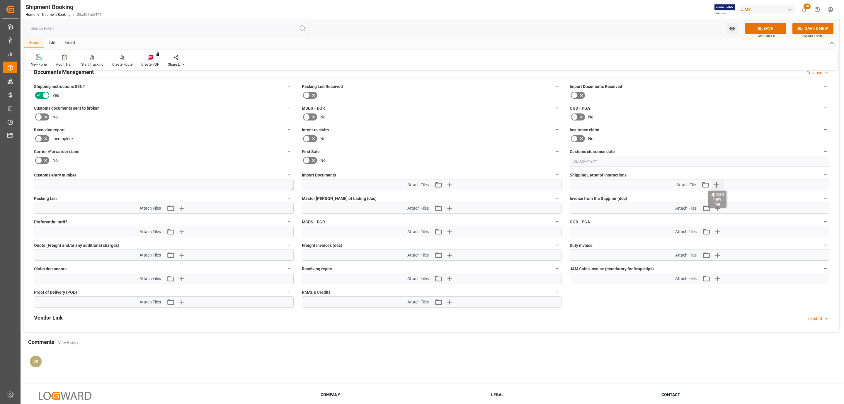
click at [718, 188] on icon "button" at bounding box center [716, 184] width 9 height 9
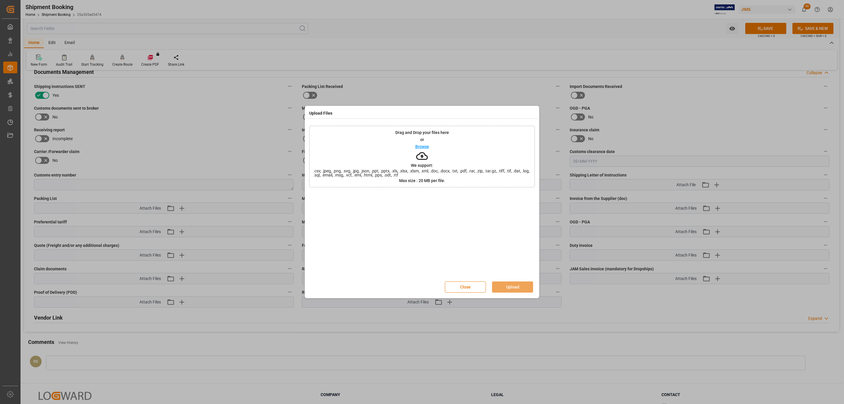
click at [450, 149] on div "Drag and Drop your files here or Browse We support: .csv, .jpeg, .png, .svg, .j…" at bounding box center [422, 157] width 226 height 62
click at [505, 283] on button "Upload" at bounding box center [512, 286] width 41 height 11
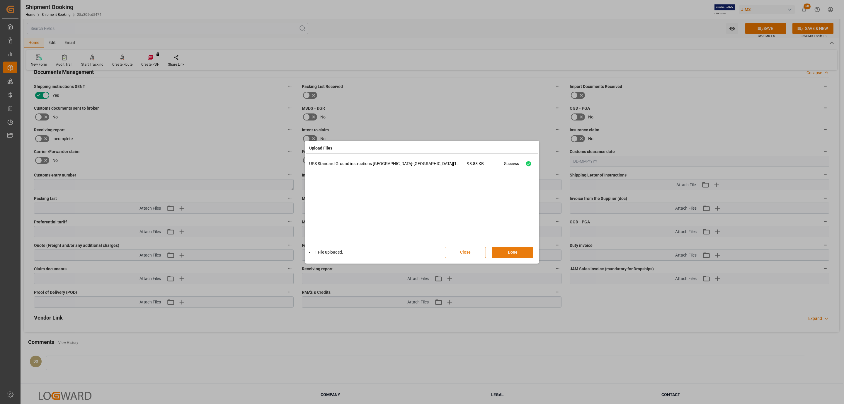
click at [516, 253] on button "Done" at bounding box center [512, 252] width 41 height 11
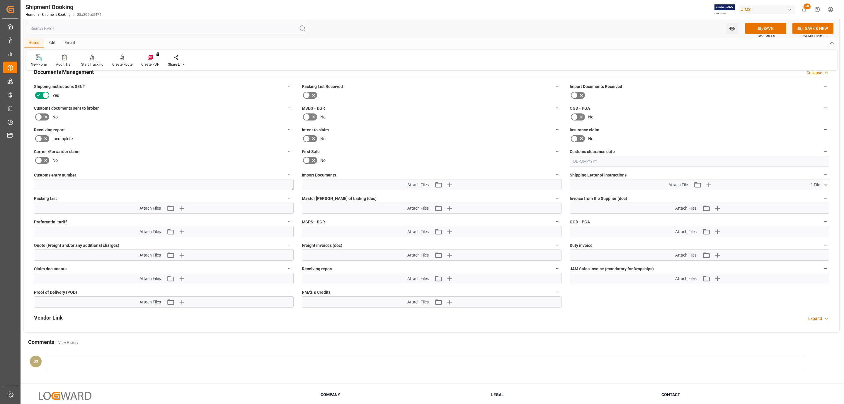
click at [775, 27] on button "SAVE" at bounding box center [765, 28] width 41 height 11
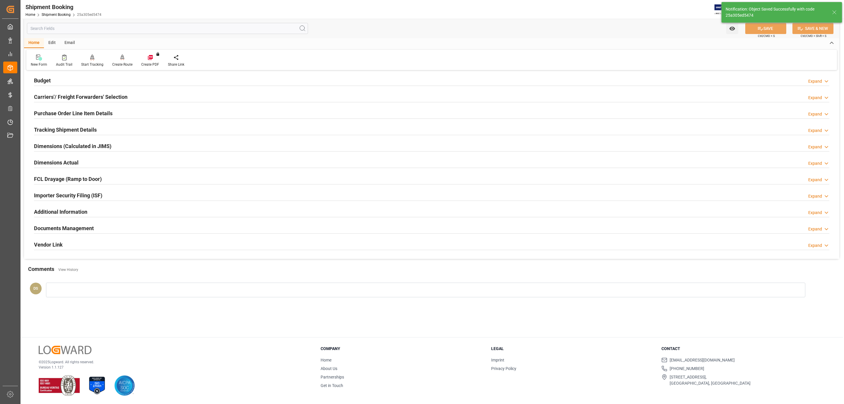
scroll to position [64, 0]
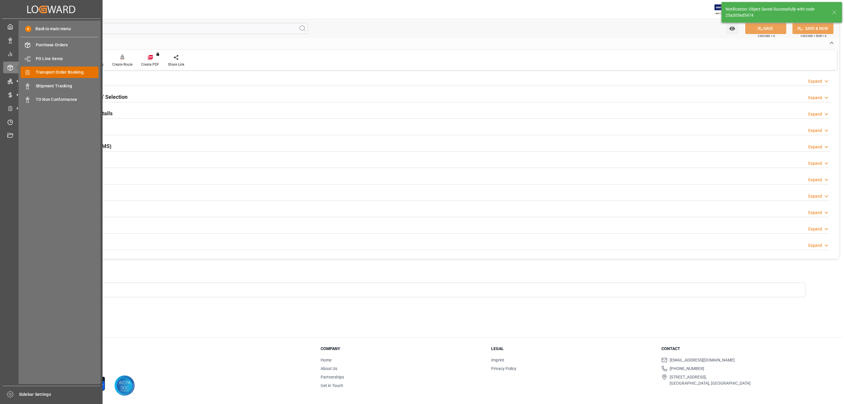
click at [66, 76] on div "Transport Order Booking Transport Order Booking" at bounding box center [60, 72] width 78 height 11
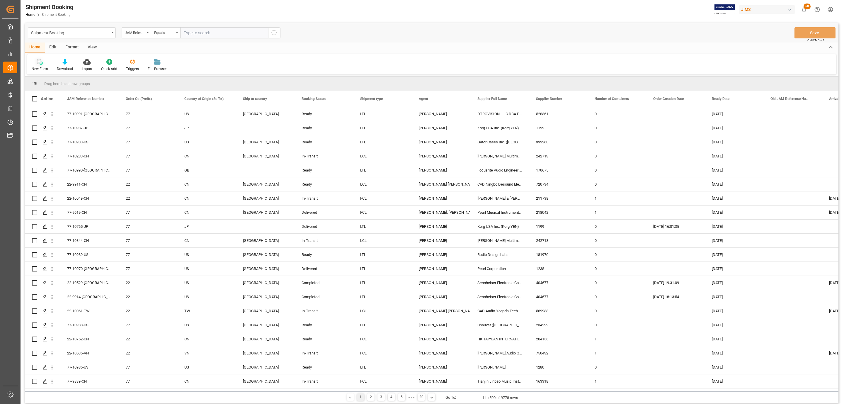
click at [40, 62] on icon at bounding box center [40, 62] width 6 height 6
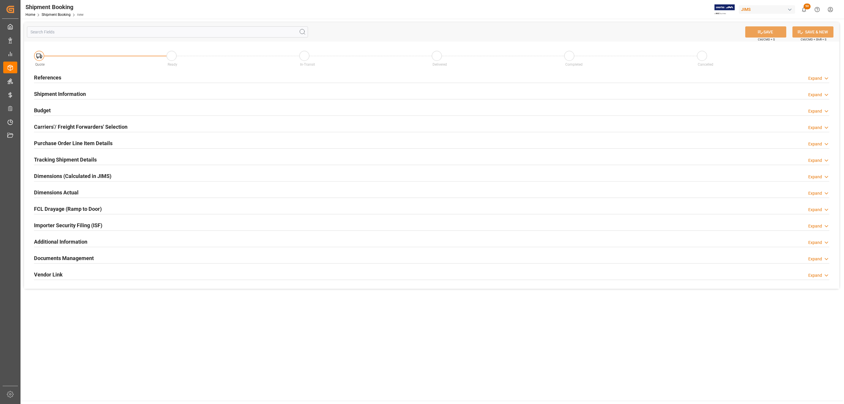
click at [60, 77] on h2 "References" at bounding box center [47, 78] width 27 height 8
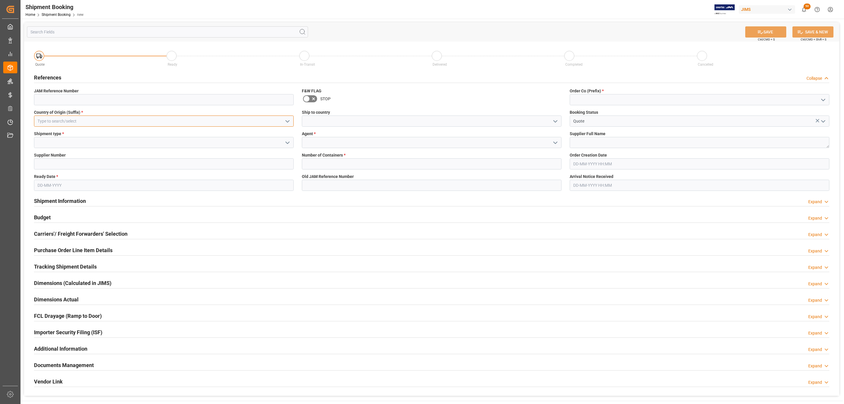
click at [225, 121] on input at bounding box center [164, 120] width 260 height 11
click at [178, 128] on div "US" at bounding box center [163, 133] width 259 height 13
type input "US"
click at [289, 144] on icon "open menu" at bounding box center [287, 142] width 7 height 7
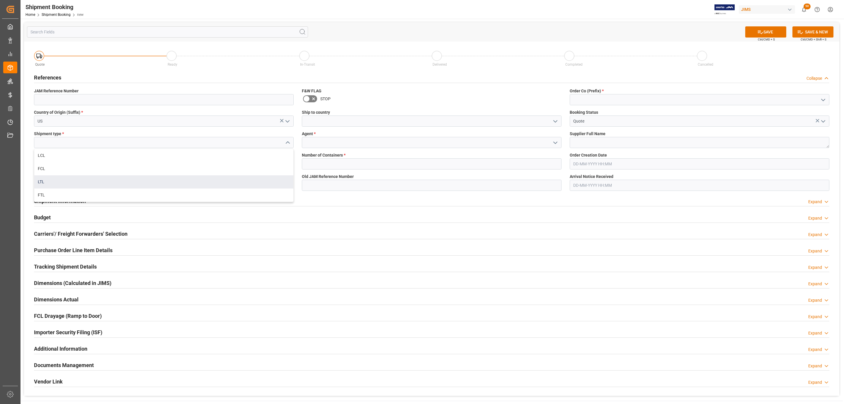
click at [63, 179] on div "LTL" at bounding box center [163, 181] width 259 height 13
type input "LTL"
click at [53, 160] on input at bounding box center [164, 163] width 260 height 11
click at [76, 169] on input at bounding box center [164, 163] width 260 height 11
paste input "528361"
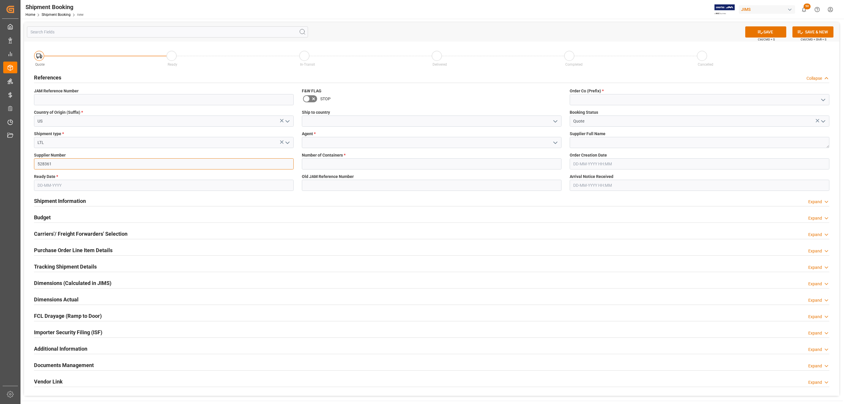
type input "528361"
click at [47, 183] on input "text" at bounding box center [164, 185] width 260 height 11
click at [73, 233] on div "11" at bounding box center [75, 232] width 7 height 7
type input "[DATE]"
click at [552, 120] on icon "open menu" at bounding box center [555, 121] width 7 height 7
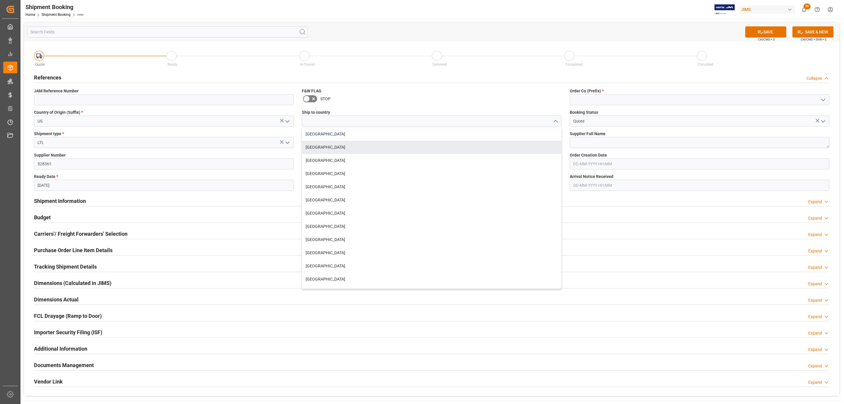
click at [338, 136] on div "[GEOGRAPHIC_DATA]" at bounding box center [431, 133] width 259 height 13
type input "[GEOGRAPHIC_DATA]"
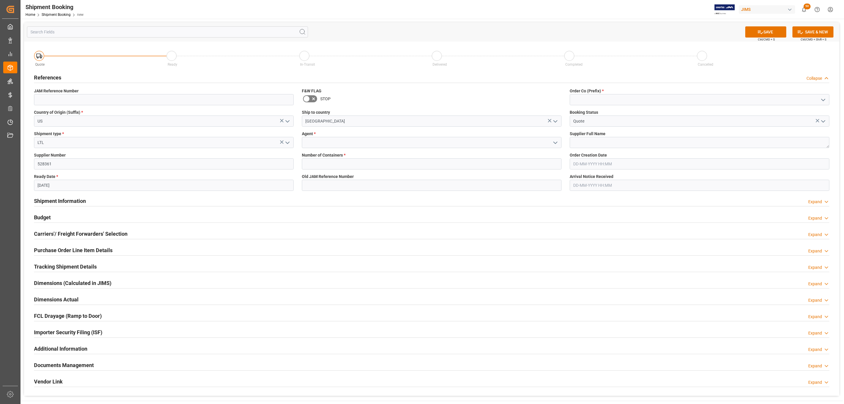
click at [555, 142] on icon "open menu" at bounding box center [555, 142] width 7 height 7
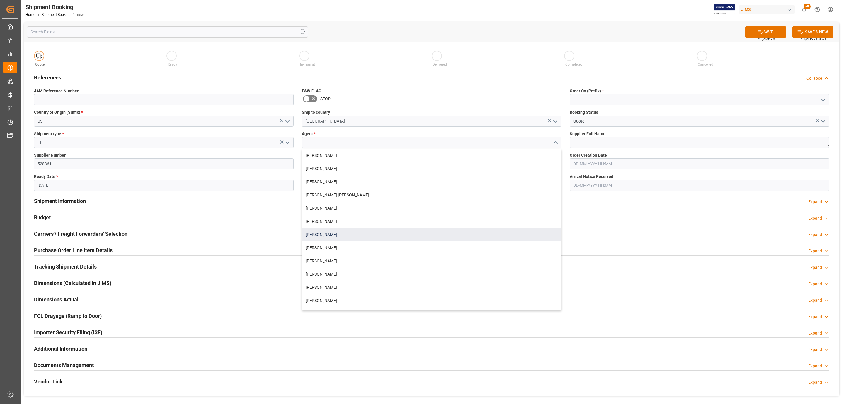
click at [333, 239] on div "[PERSON_NAME]" at bounding box center [431, 234] width 259 height 13
type input "[PERSON_NAME]"
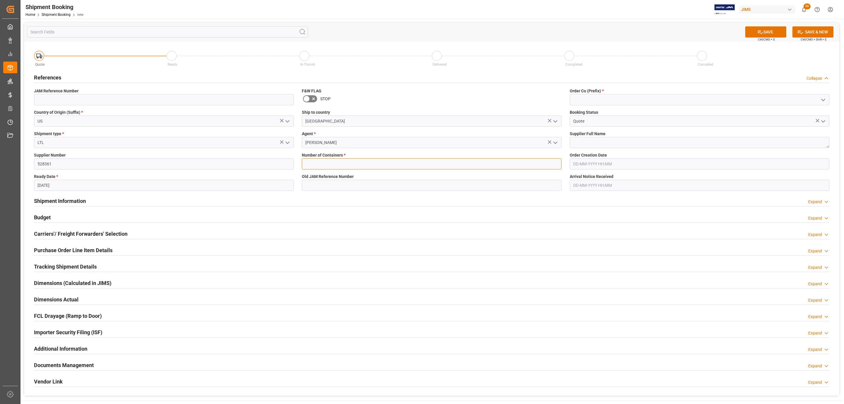
click at [327, 166] on input "text" at bounding box center [432, 163] width 260 height 11
type input "0"
click at [822, 99] on icon "open menu" at bounding box center [823, 99] width 7 height 7
drag, startPoint x: 629, startPoint y: 124, endPoint x: 619, endPoint y: 126, distance: 9.5
click at [628, 124] on div "77" at bounding box center [699, 125] width 259 height 13
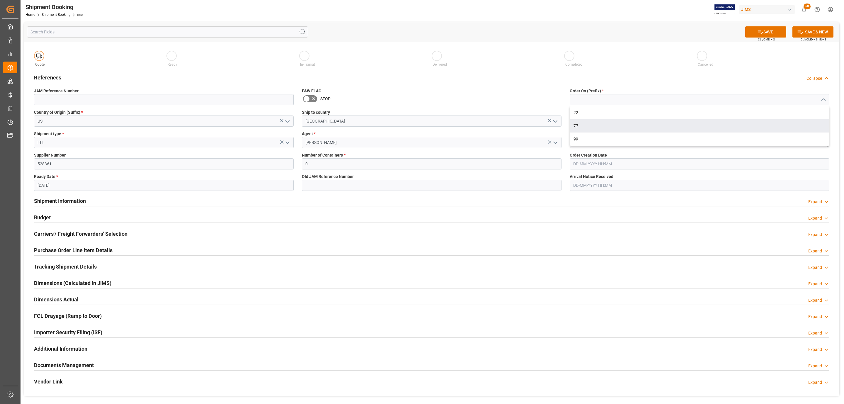
type input "77"
click at [615, 142] on textarea at bounding box center [700, 142] width 260 height 11
paste textarea "DTROVISION, LLC DBA PURE"
type textarea "DTROVISION, LLC DBA PURELINK"
click at [768, 33] on button "SAVE" at bounding box center [765, 31] width 41 height 11
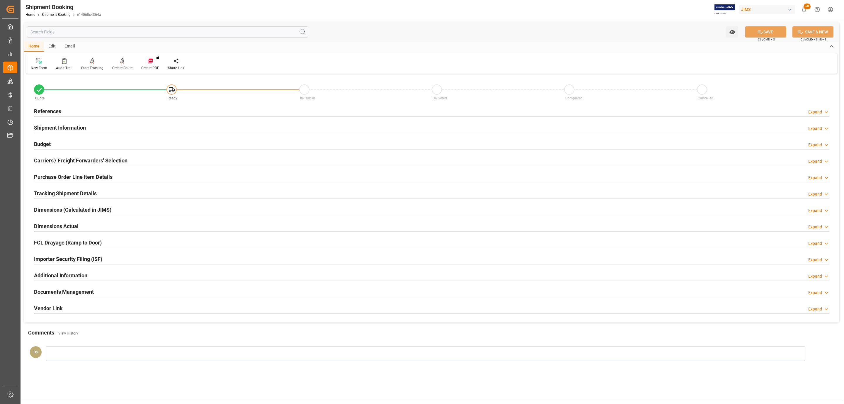
click at [62, 159] on h2 "Carriers'/ Freight Forwarders' Selection" at bounding box center [80, 161] width 93 height 8
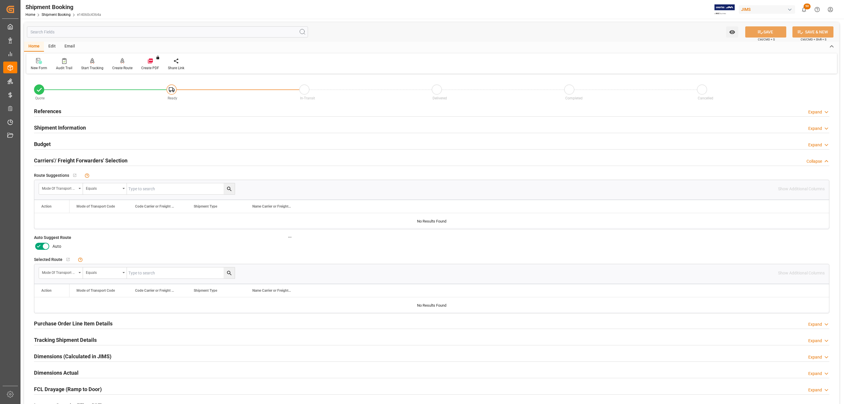
click at [46, 246] on icon at bounding box center [45, 246] width 7 height 7
click at [0, 0] on input "checkbox" at bounding box center [0, 0] width 0 height 0
click at [778, 32] on button "SAVE" at bounding box center [765, 31] width 41 height 11
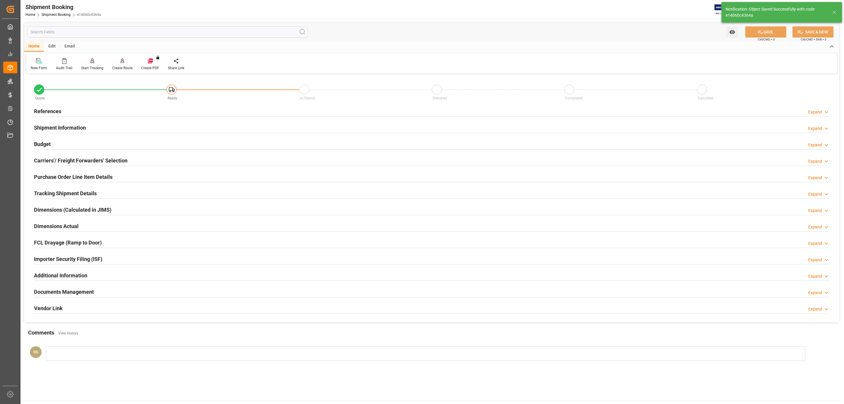
type input "Ready"
click at [94, 111] on div "References Expand" at bounding box center [431, 110] width 795 height 11
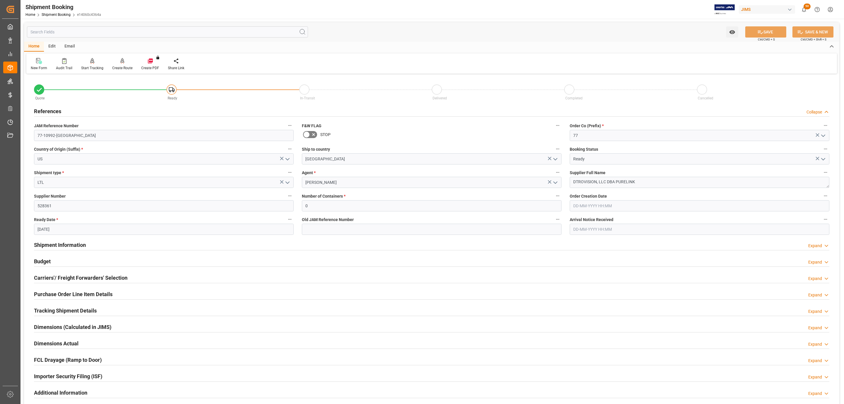
click at [109, 285] on div "Carriers'/ Freight Forwarders' Selection Expand" at bounding box center [432, 278] width 804 height 16
click at [110, 280] on h2 "Carriers'/ Freight Forwarders' Selection" at bounding box center [80, 278] width 93 height 8
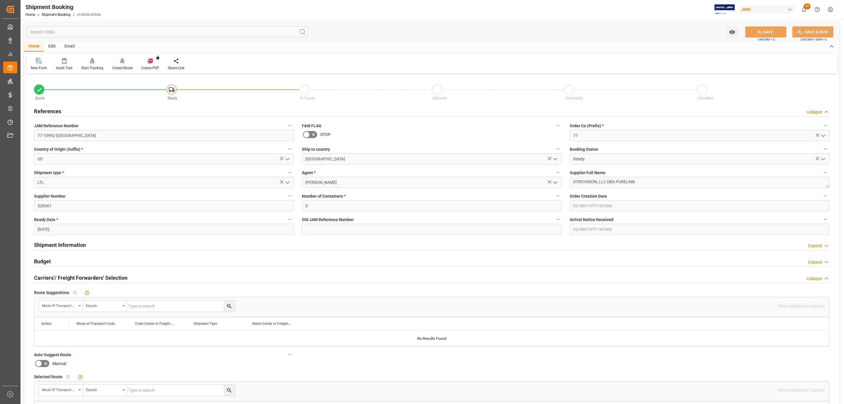
click at [118, 60] on div at bounding box center [122, 61] width 20 height 6
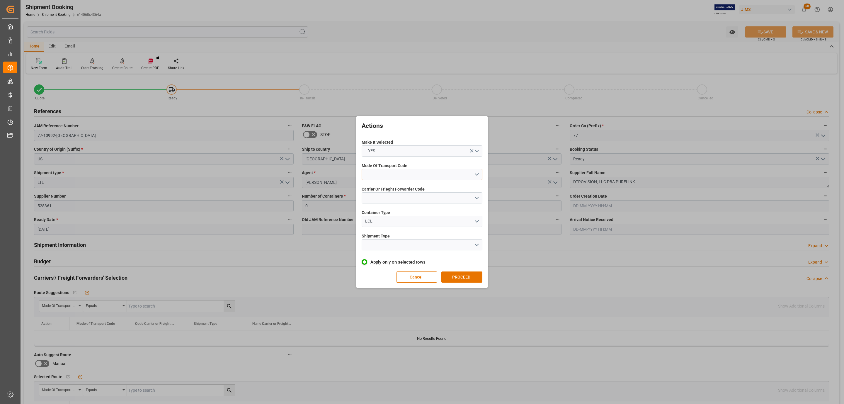
click at [387, 173] on button "open menu" at bounding box center [422, 174] width 121 height 11
click at [402, 224] on div "5- COURIER GROUND" at bounding box center [422, 225] width 120 height 12
click at [386, 195] on button "open menu" at bounding box center [422, 197] width 121 height 11
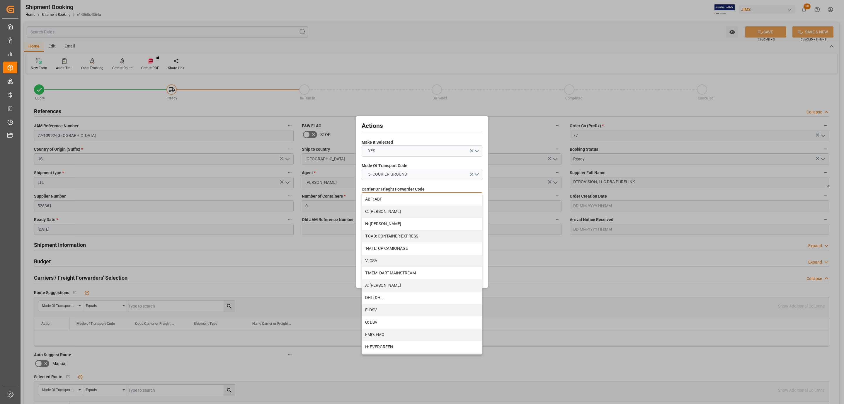
scroll to position [263, 0]
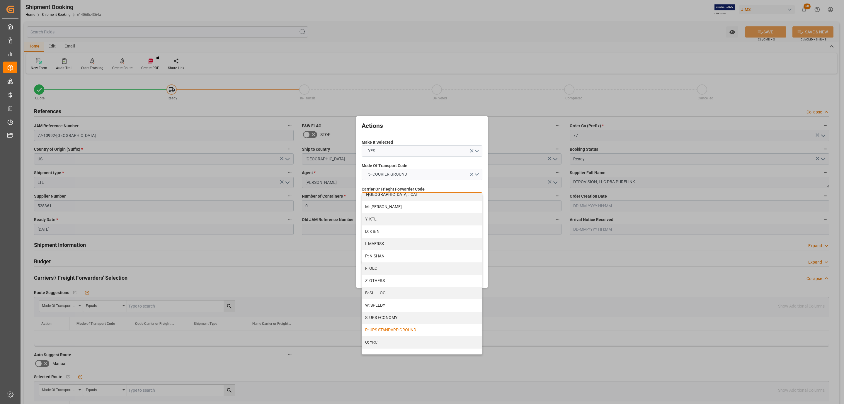
click at [400, 325] on div "R: UPS STANDARD GROUND" at bounding box center [422, 330] width 120 height 12
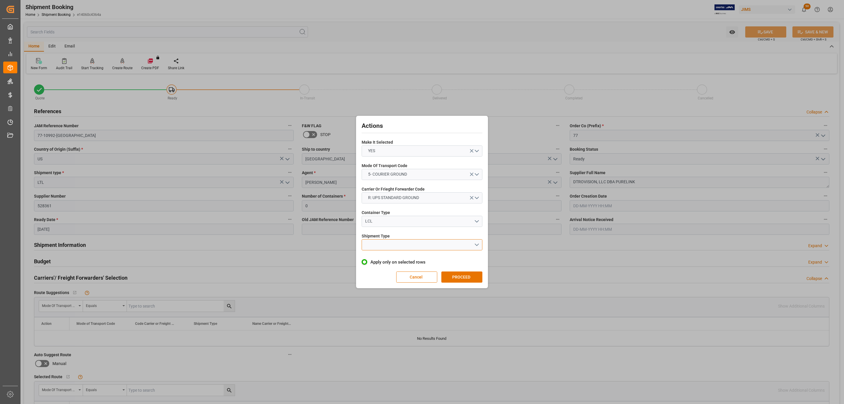
click at [377, 244] on button "open menu" at bounding box center [422, 244] width 121 height 11
click at [380, 247] on div "LTL" at bounding box center [422, 246] width 120 height 12
click at [467, 276] on button "PROCEED" at bounding box center [461, 276] width 41 height 11
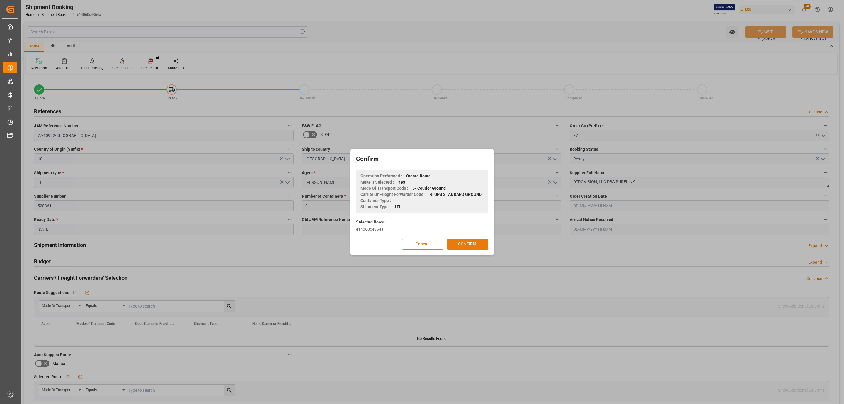
click at [471, 245] on button "CONFIRM" at bounding box center [467, 244] width 41 height 11
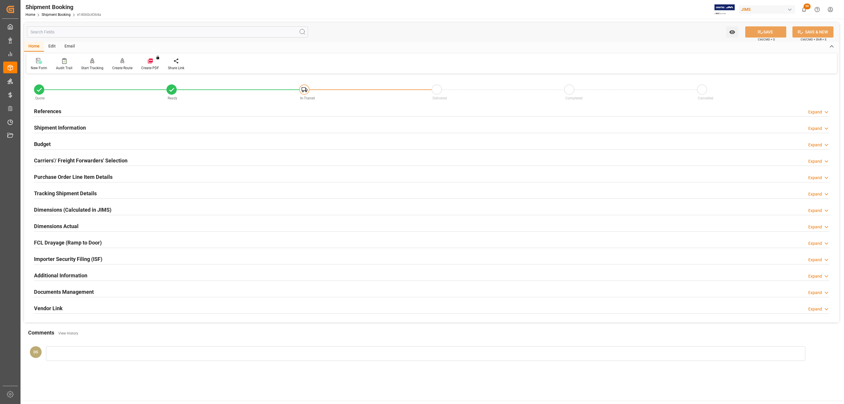
drag, startPoint x: 61, startPoint y: 110, endPoint x: 64, endPoint y: 133, distance: 23.1
click at [61, 109] on div "References Expand" at bounding box center [431, 110] width 795 height 11
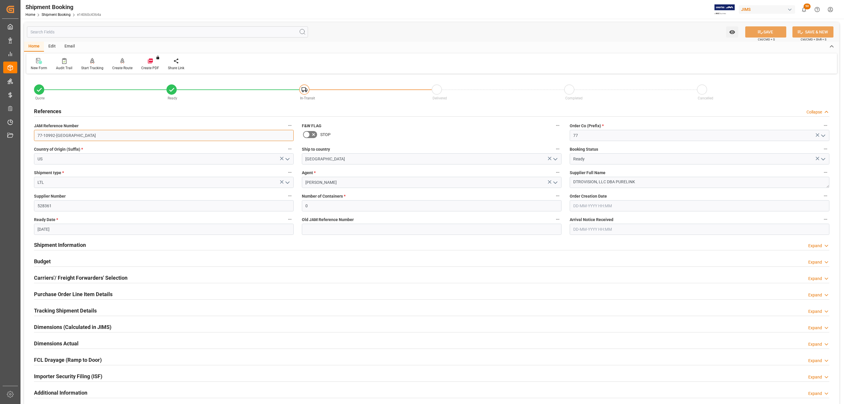
click at [69, 136] on input "77-10992-[GEOGRAPHIC_DATA]" at bounding box center [164, 135] width 260 height 11
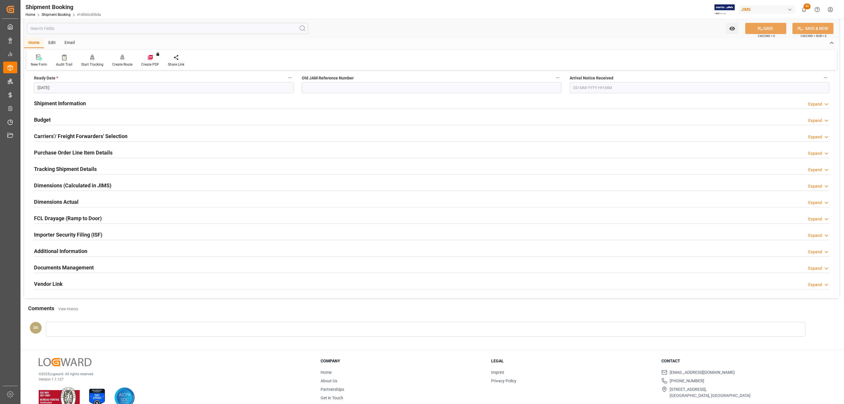
scroll to position [155, 0]
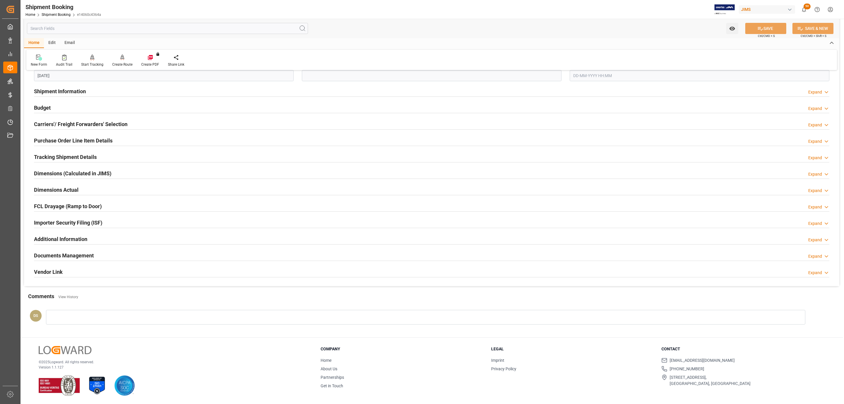
click at [84, 257] on h2 "Documents Management" at bounding box center [64, 255] width 60 height 8
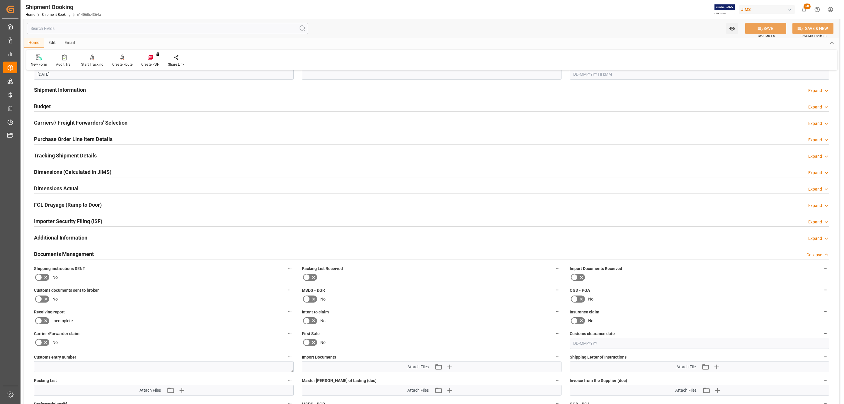
click at [43, 275] on icon at bounding box center [45, 277] width 7 height 7
click at [0, 0] on input "checkbox" at bounding box center [0, 0] width 0 height 0
click at [720, 366] on icon "button" at bounding box center [716, 366] width 9 height 9
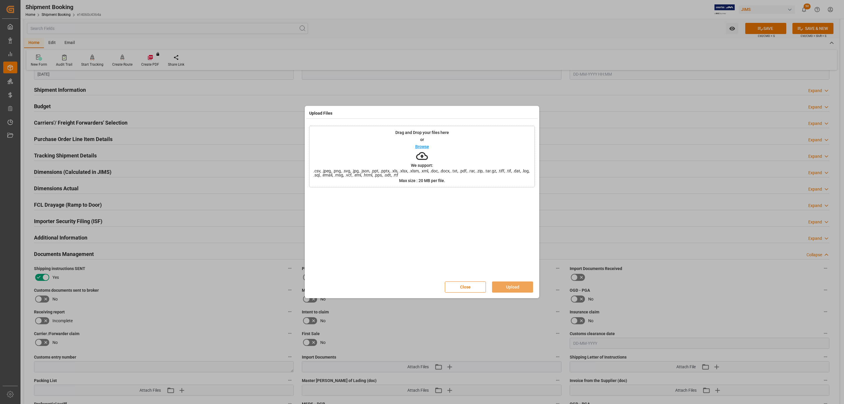
click at [441, 157] on div "Drag and Drop your files here or Browse We support: .csv, .jpeg, .png, .svg, .j…" at bounding box center [422, 157] width 226 height 62
click at [507, 284] on button "Upload" at bounding box center [512, 286] width 41 height 11
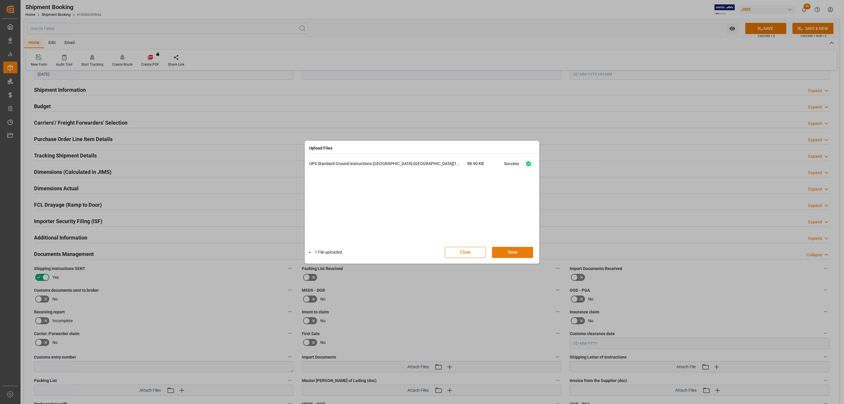
click at [513, 251] on button "Done" at bounding box center [512, 252] width 41 height 11
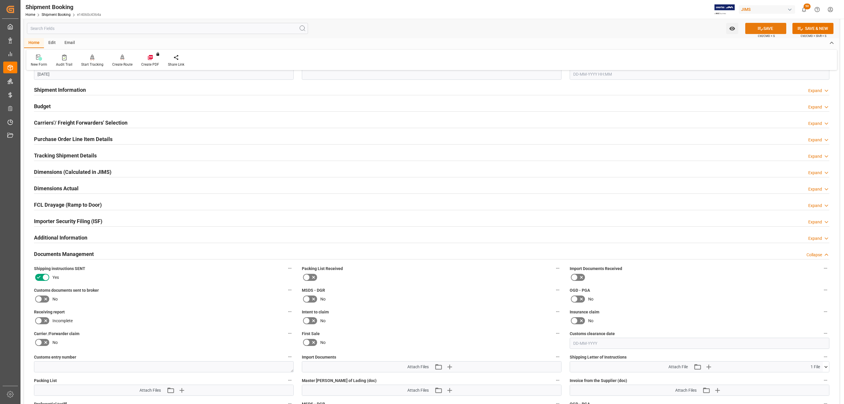
click at [762, 32] on button "SAVE" at bounding box center [765, 28] width 41 height 11
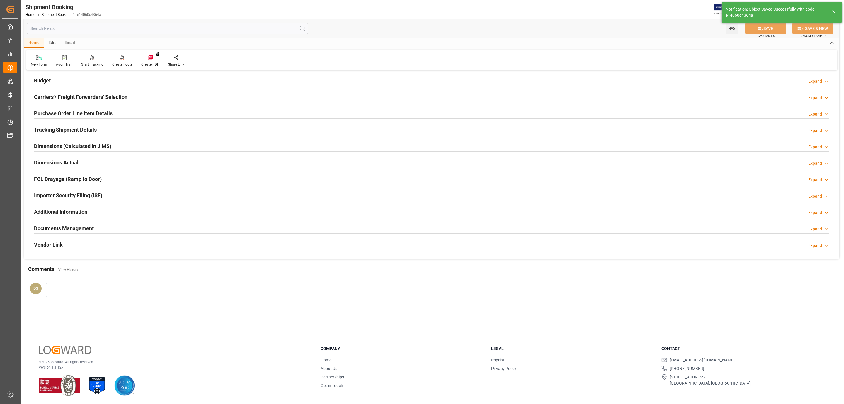
scroll to position [38, 0]
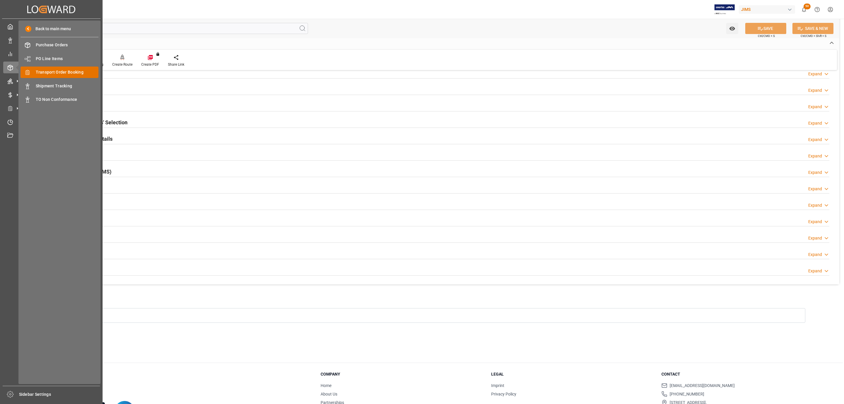
click at [69, 71] on span "Transport Order Booking" at bounding box center [67, 72] width 63 height 6
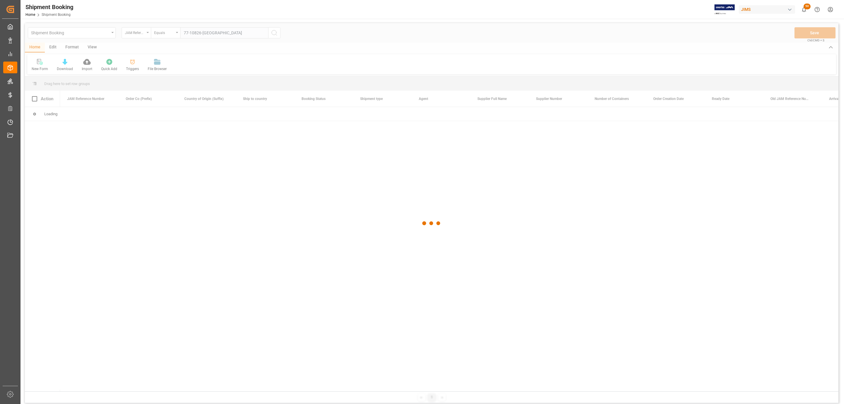
type input "77-10826-[GEOGRAPHIC_DATA]"
click at [277, 33] on div at bounding box center [432, 223] width 814 height 400
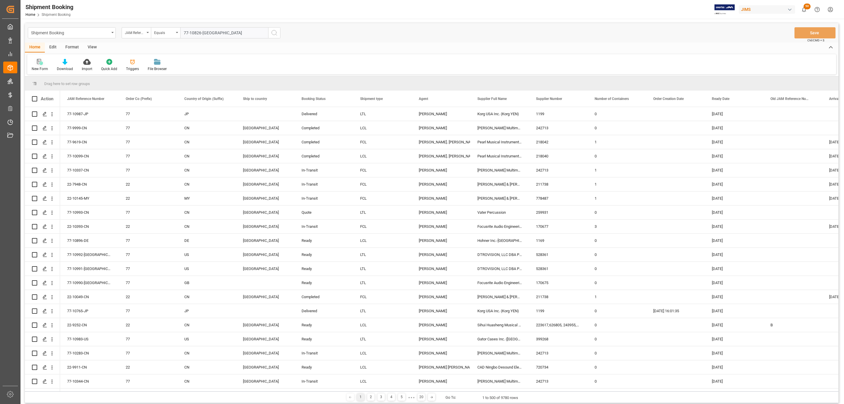
click at [35, 61] on div at bounding box center [40, 62] width 16 height 6
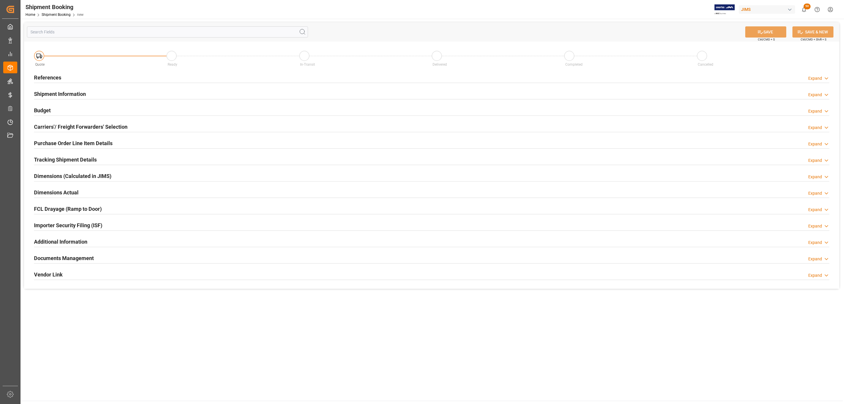
click at [71, 82] on div "References Expand" at bounding box center [431, 77] width 795 height 11
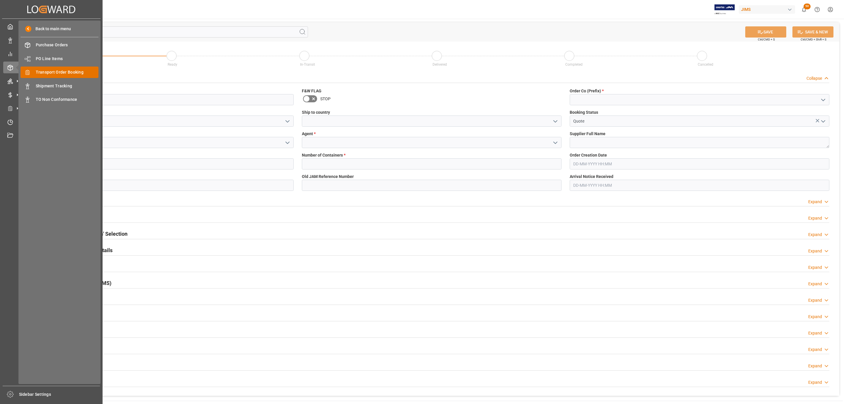
click at [65, 72] on span "Transport Order Booking" at bounding box center [67, 72] width 63 height 6
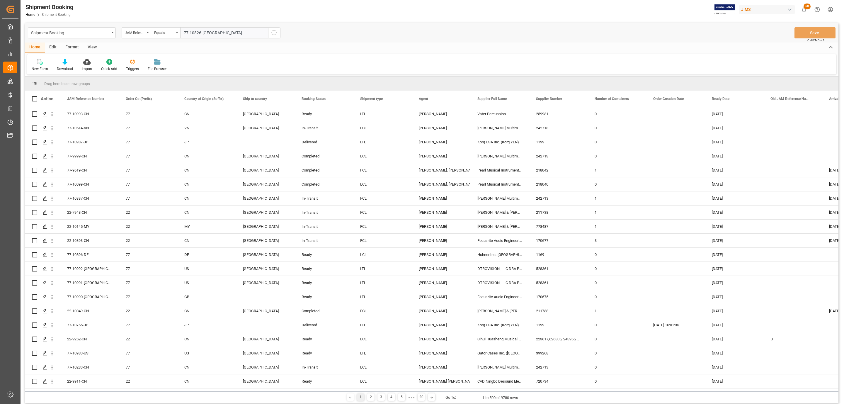
type input "77-10826-[GEOGRAPHIC_DATA]"
click at [277, 36] on icon "search button" at bounding box center [274, 32] width 7 height 7
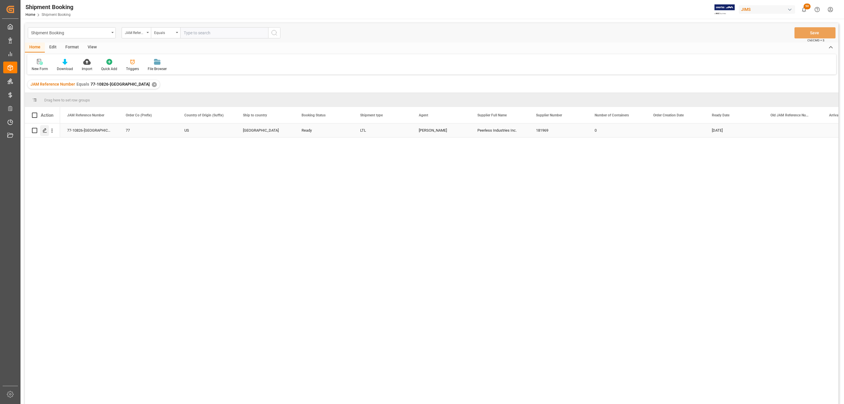
click at [45, 130] on polygon "Press SPACE to select this row." at bounding box center [44, 130] width 3 height 3
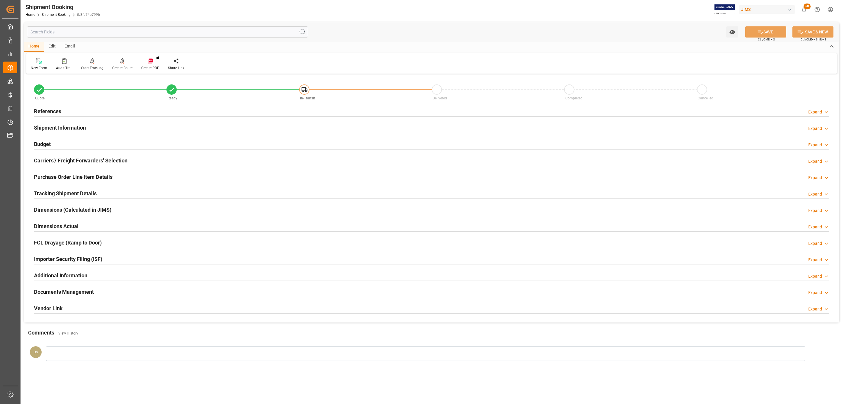
click at [80, 159] on h2 "Carriers'/ Freight Forwarders' Selection" at bounding box center [80, 161] width 93 height 8
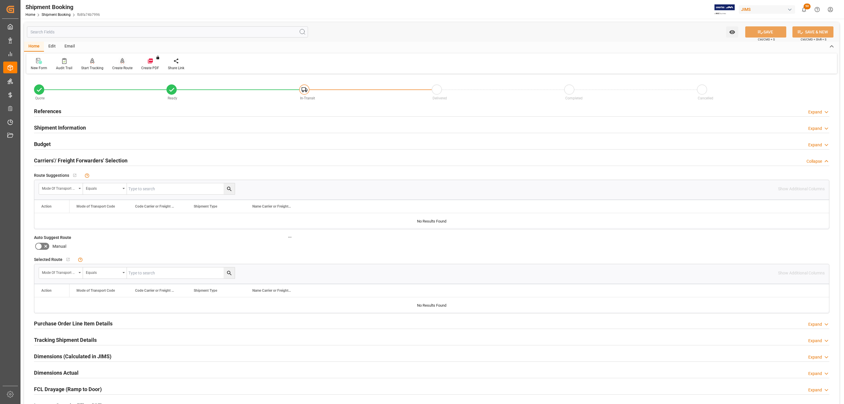
click at [120, 63] on icon at bounding box center [122, 61] width 4 height 6
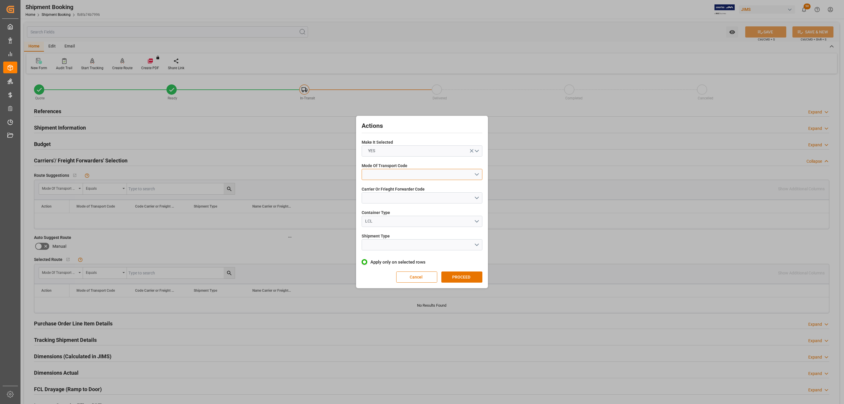
click at [407, 176] on button "open menu" at bounding box center [422, 174] width 121 height 11
click at [392, 199] on div "3- TRUCKR" at bounding box center [422, 200] width 120 height 12
click at [387, 195] on button "open menu" at bounding box center [422, 197] width 121 height 11
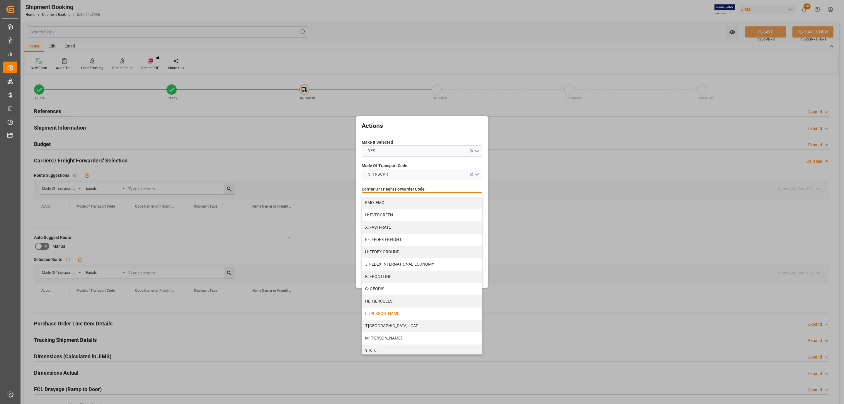
scroll to position [263, 0]
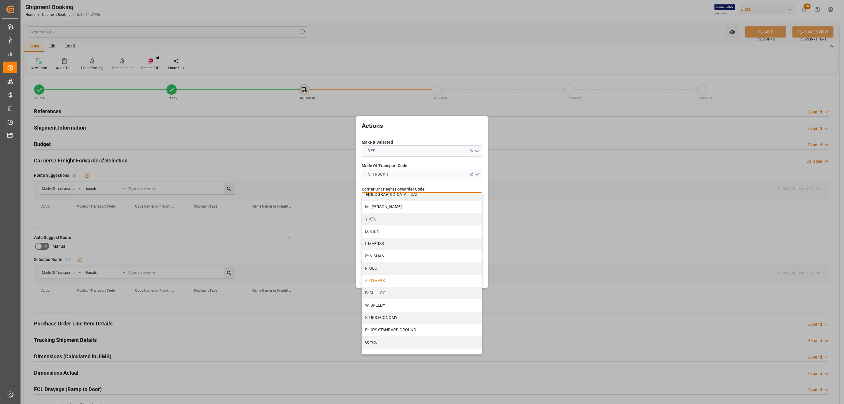
click at [386, 278] on div "Z: OTHERS" at bounding box center [422, 281] width 120 height 12
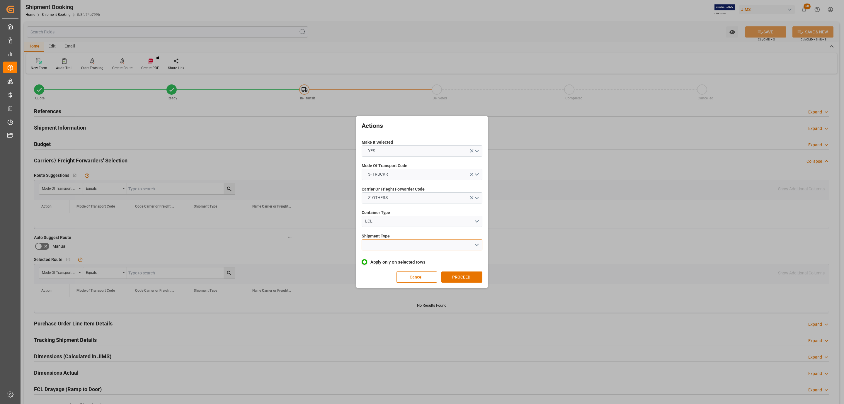
click at [385, 241] on button "open menu" at bounding box center [422, 244] width 121 height 11
click at [386, 243] on div "LTL" at bounding box center [422, 246] width 120 height 12
click at [461, 274] on button "PROCEED" at bounding box center [461, 276] width 41 height 11
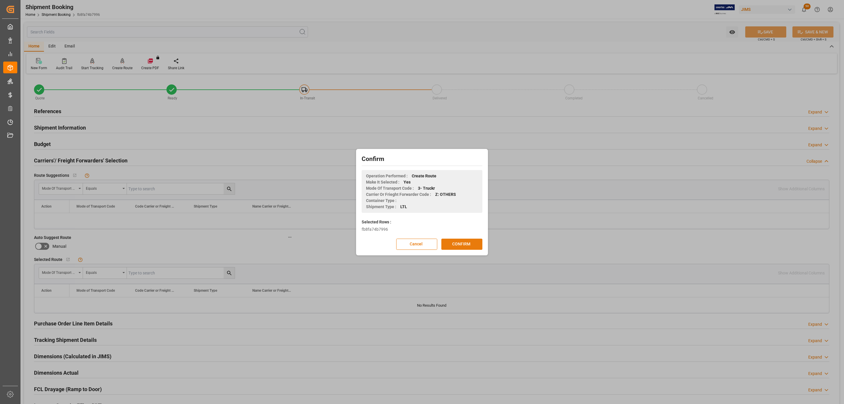
click at [465, 244] on button "CONFIRM" at bounding box center [461, 244] width 41 height 11
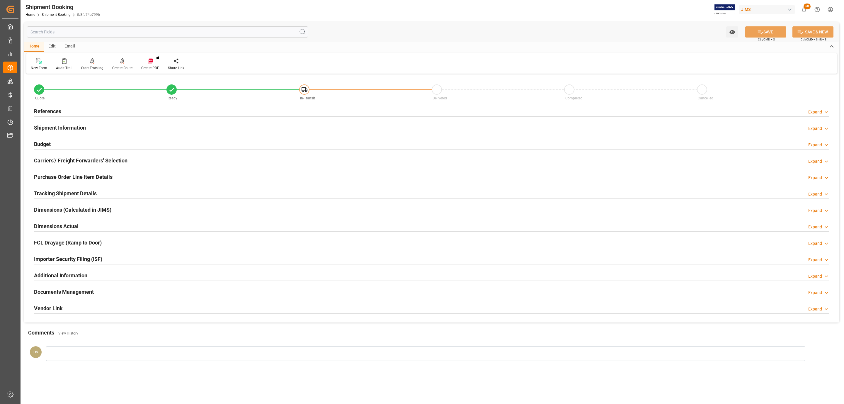
click at [76, 195] on h2 "Tracking Shipment Details" at bounding box center [65, 193] width 63 height 8
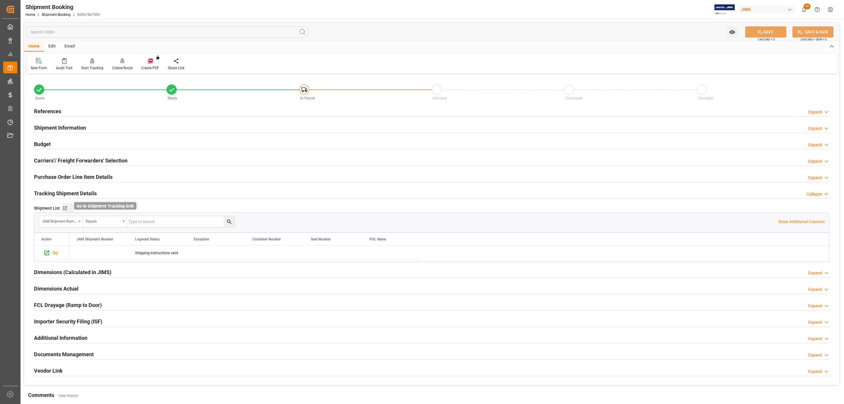
click at [66, 207] on icon "button" at bounding box center [65, 208] width 4 height 4
click at [61, 141] on div "Budget Expand" at bounding box center [431, 143] width 795 height 11
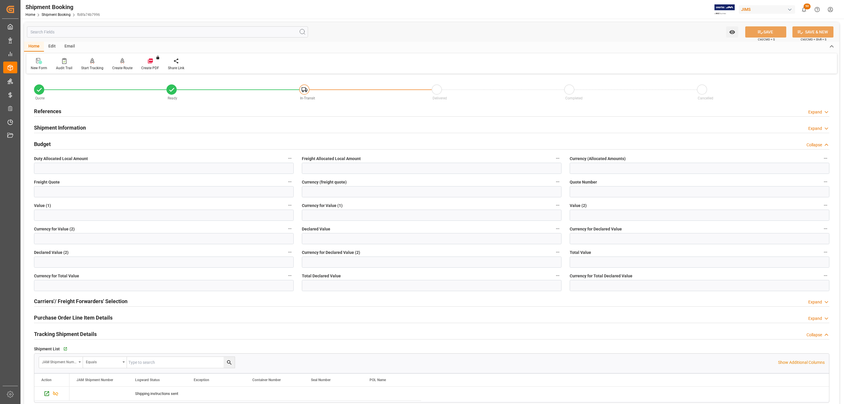
click at [70, 125] on h2 "Shipment Information" at bounding box center [60, 128] width 52 height 8
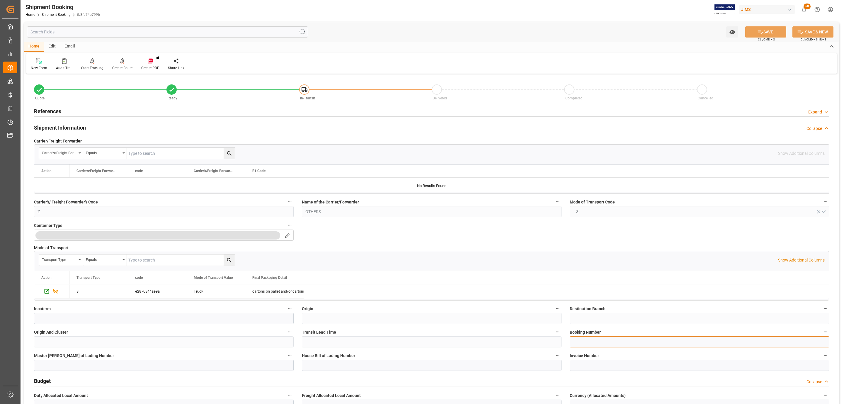
click at [584, 344] on input at bounding box center [700, 341] width 260 height 11
paste input "SANPER214920"
type input "SANPER214920"
click at [753, 31] on button "SAVE" at bounding box center [765, 31] width 41 height 11
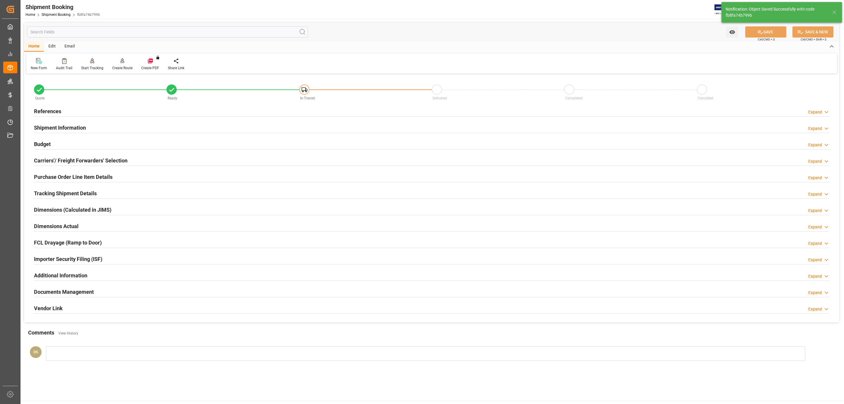
click at [59, 193] on h2 "Tracking Shipment Details" at bounding box center [65, 193] width 63 height 8
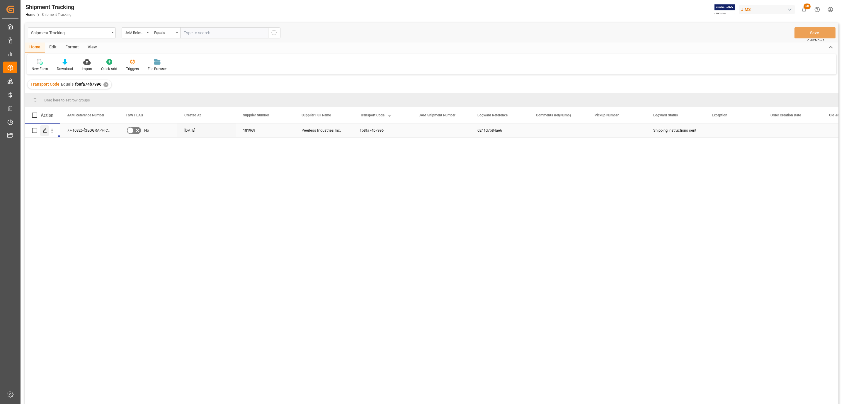
click at [42, 130] on div "Press SPACE to select this row." at bounding box center [44, 130] width 9 height 11
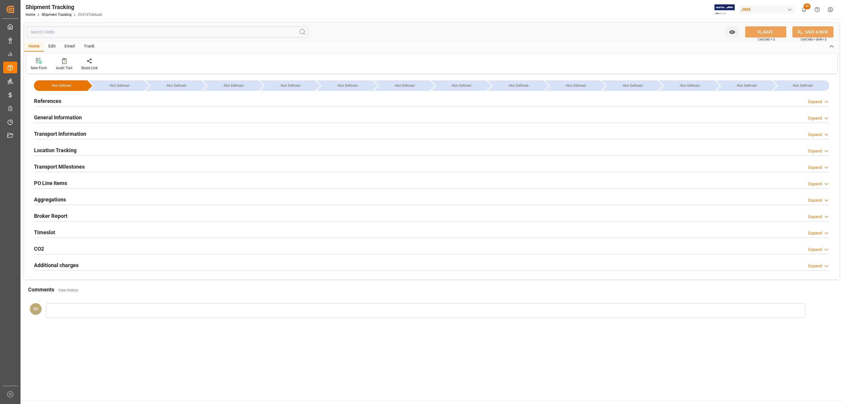
type input "[DATE]"
click at [84, 131] on h2 "Transport Information" at bounding box center [60, 134] width 52 height 8
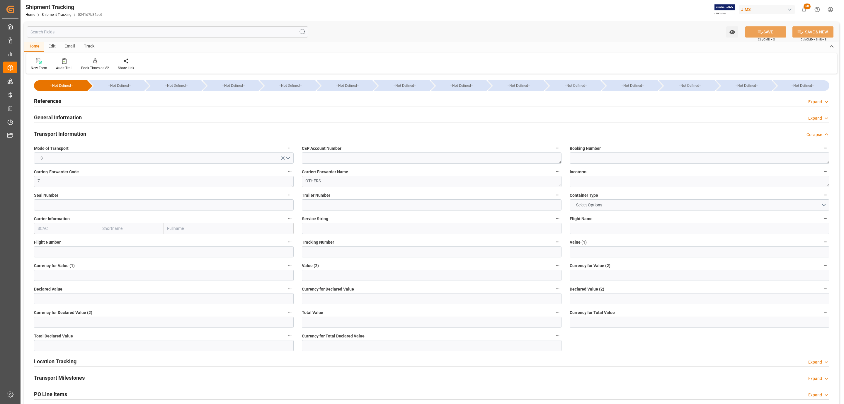
click at [46, 100] on h2 "References" at bounding box center [47, 101] width 27 height 8
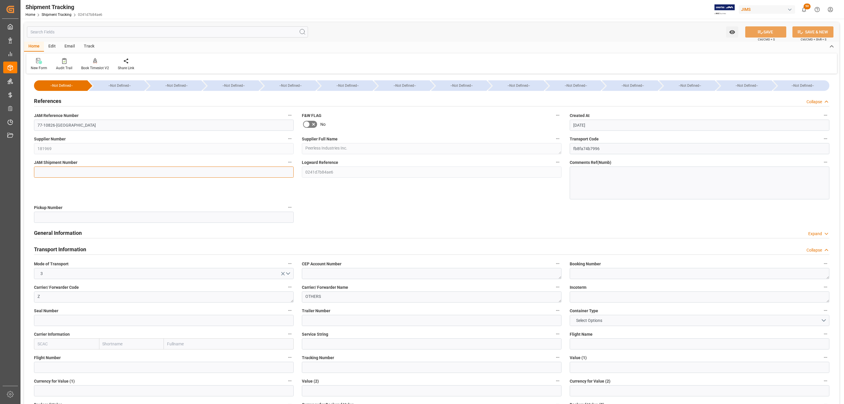
click at [54, 172] on input at bounding box center [164, 171] width 260 height 11
paste input "72957"
type input "72957"
click at [764, 28] on button "SAVE" at bounding box center [765, 31] width 41 height 11
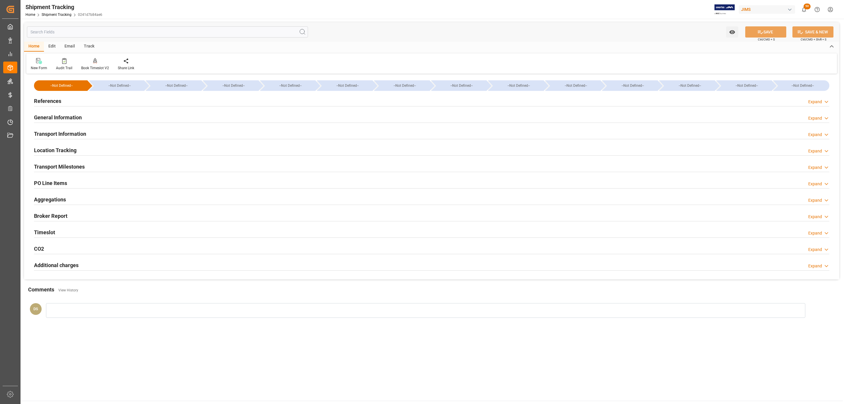
click at [61, 168] on h2 "Transport Milestones" at bounding box center [59, 167] width 51 height 8
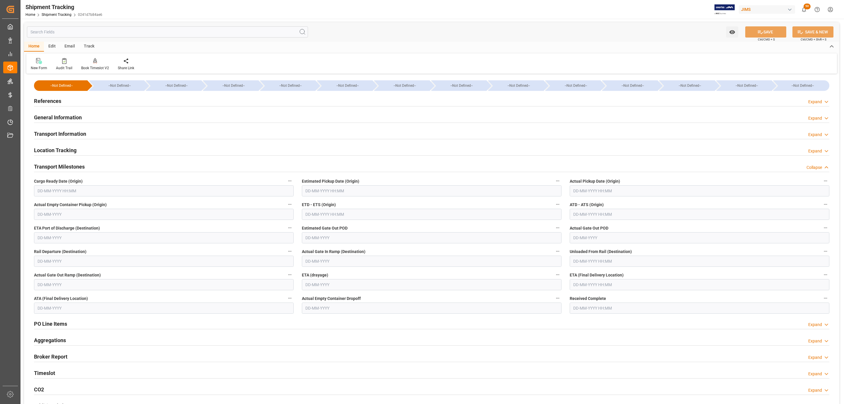
click at [55, 194] on input "text" at bounding box center [164, 190] width 260 height 11
click at [52, 239] on span "9" at bounding box center [53, 238] width 2 height 4
type input "[DATE] 00:00"
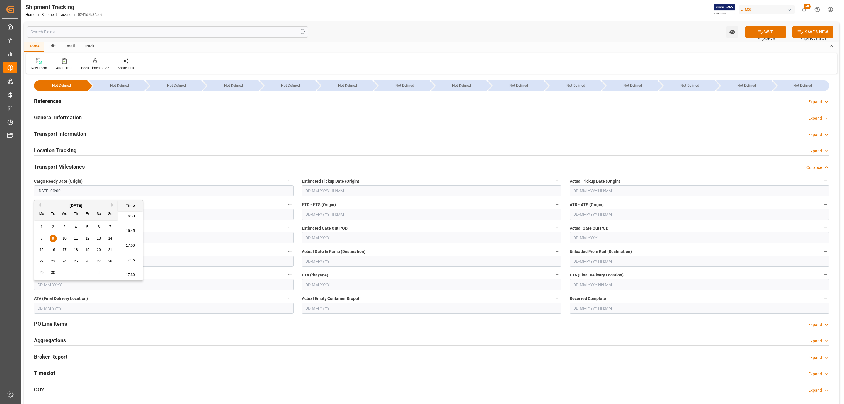
click at [326, 191] on input "text" at bounding box center [432, 190] width 260 height 11
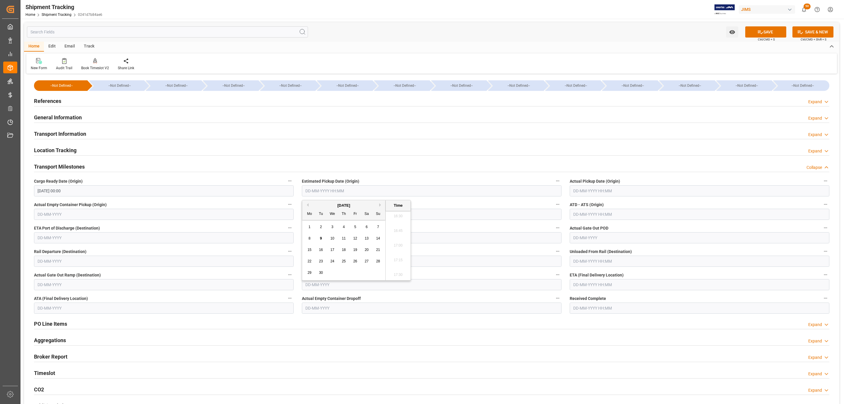
click at [321, 239] on span "9" at bounding box center [321, 238] width 2 height 4
type input "[DATE] 00:00"
click at [596, 192] on input "text" at bounding box center [700, 190] width 260 height 11
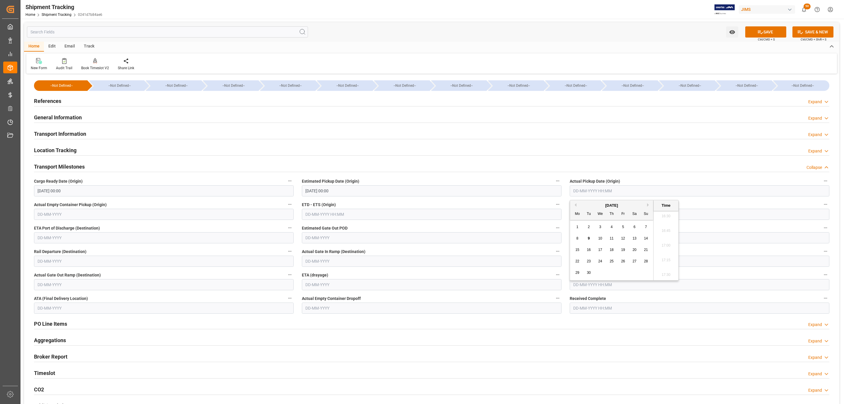
click at [586, 237] on div "9" at bounding box center [588, 238] width 7 height 7
type input "[DATE] 00:00"
click at [583, 286] on input "text" at bounding box center [700, 284] width 260 height 11
click at [589, 341] on span "16" at bounding box center [589, 343] width 4 height 4
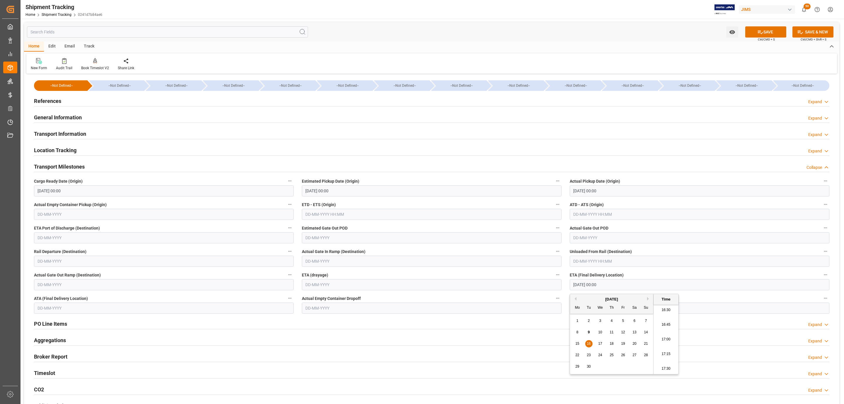
click at [577, 343] on span "15" at bounding box center [577, 343] width 4 height 4
type input "[DATE] 00:00"
click at [769, 38] on span "Ctrl/CMD + S" at bounding box center [766, 39] width 17 height 4
click at [768, 31] on button "SAVE" at bounding box center [765, 31] width 41 height 11
